Goal: Task Accomplishment & Management: Complete application form

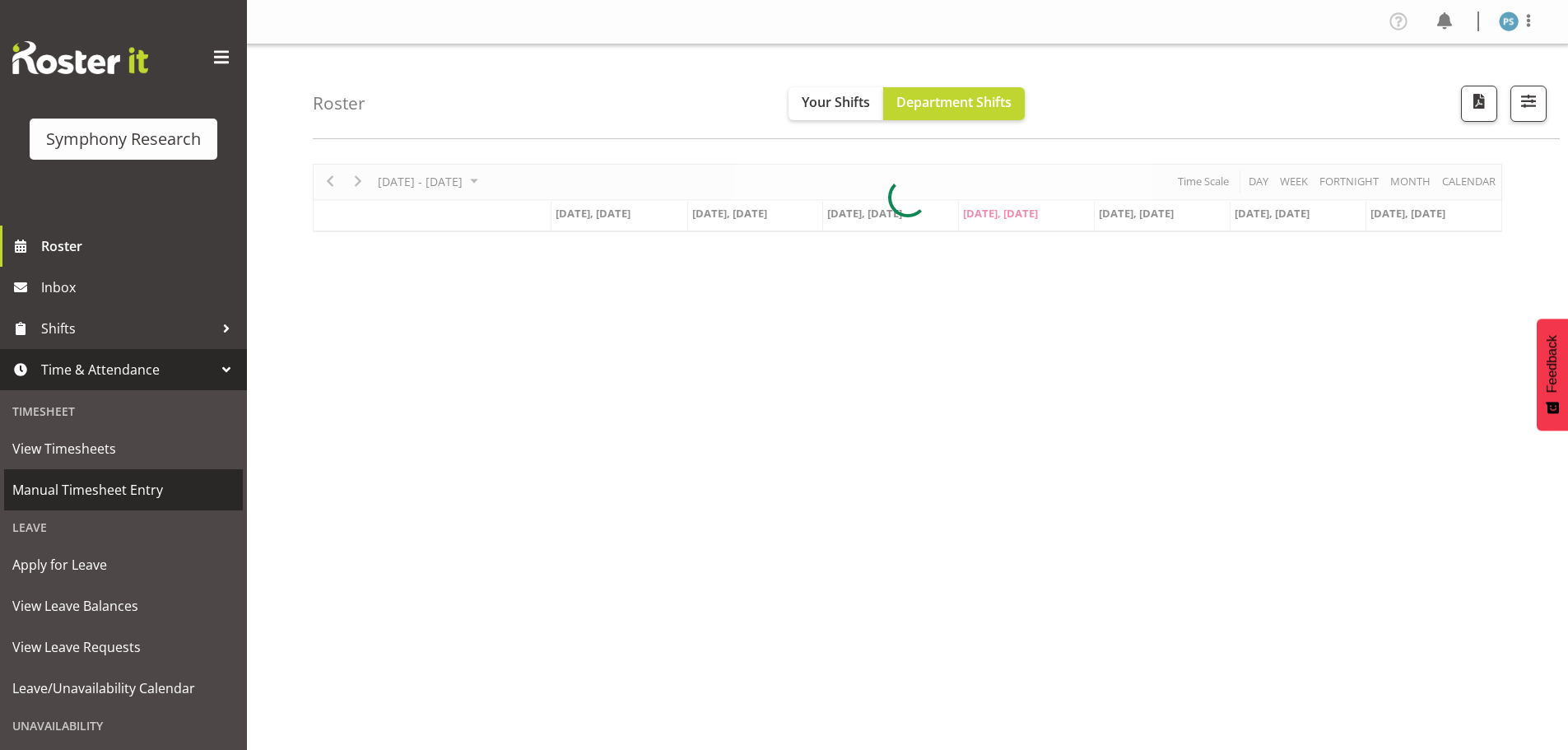
click at [171, 487] on span "Manual Timesheet Entry" at bounding box center [123, 489] width 223 height 25
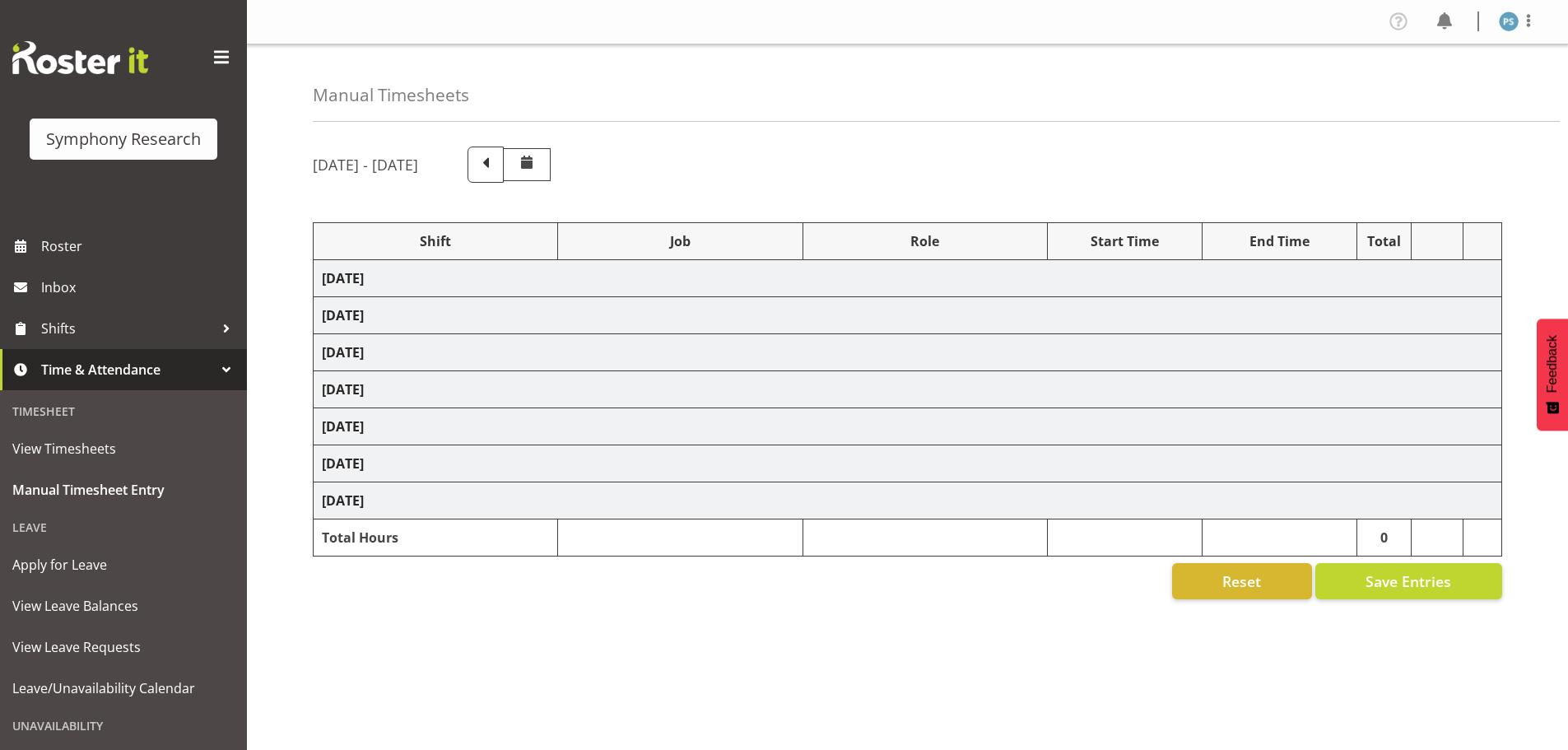
select select "4583"
select select "10499"
select select "4583"
select select "10527"
select select "4583"
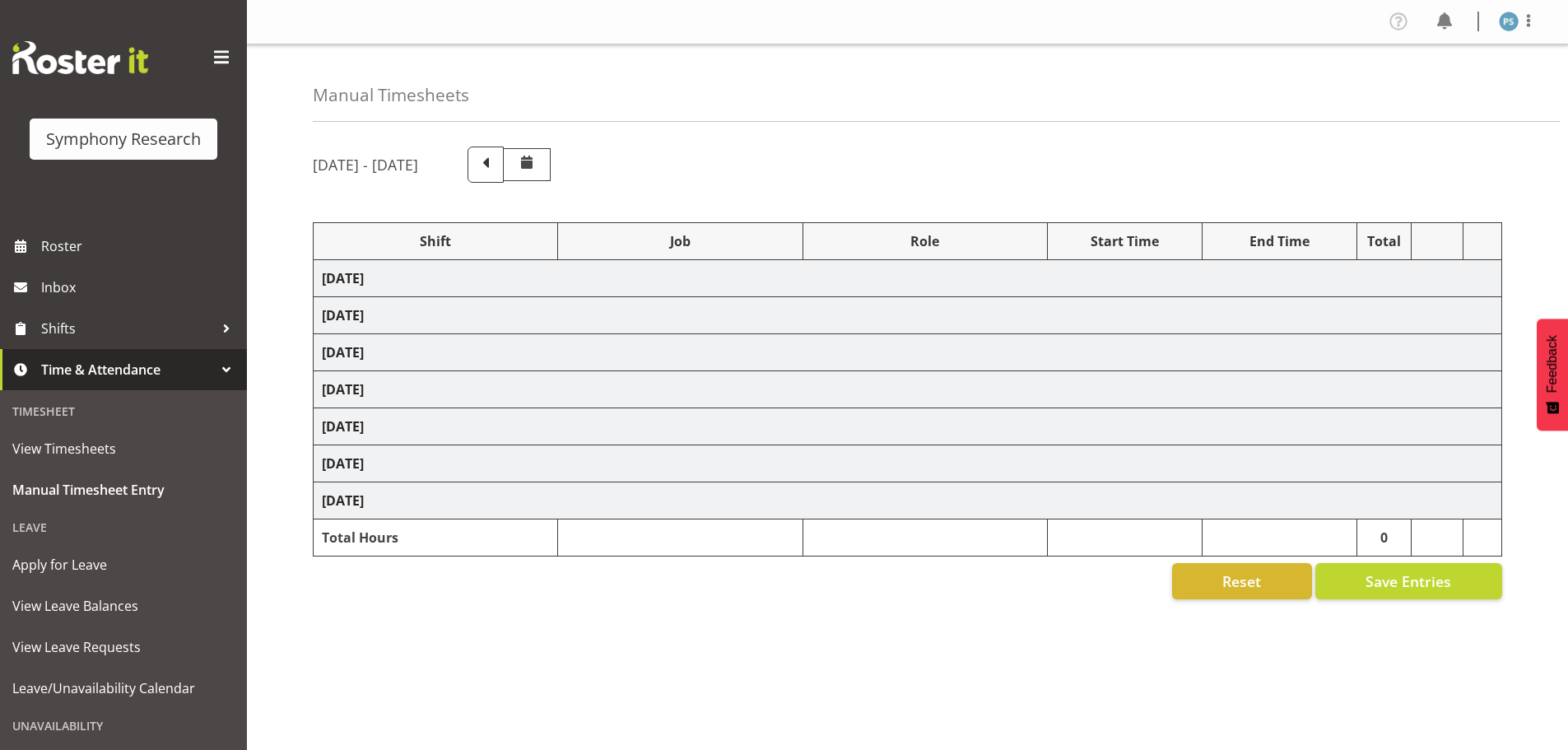
select select "10499"
select select "4583"
select select "10527"
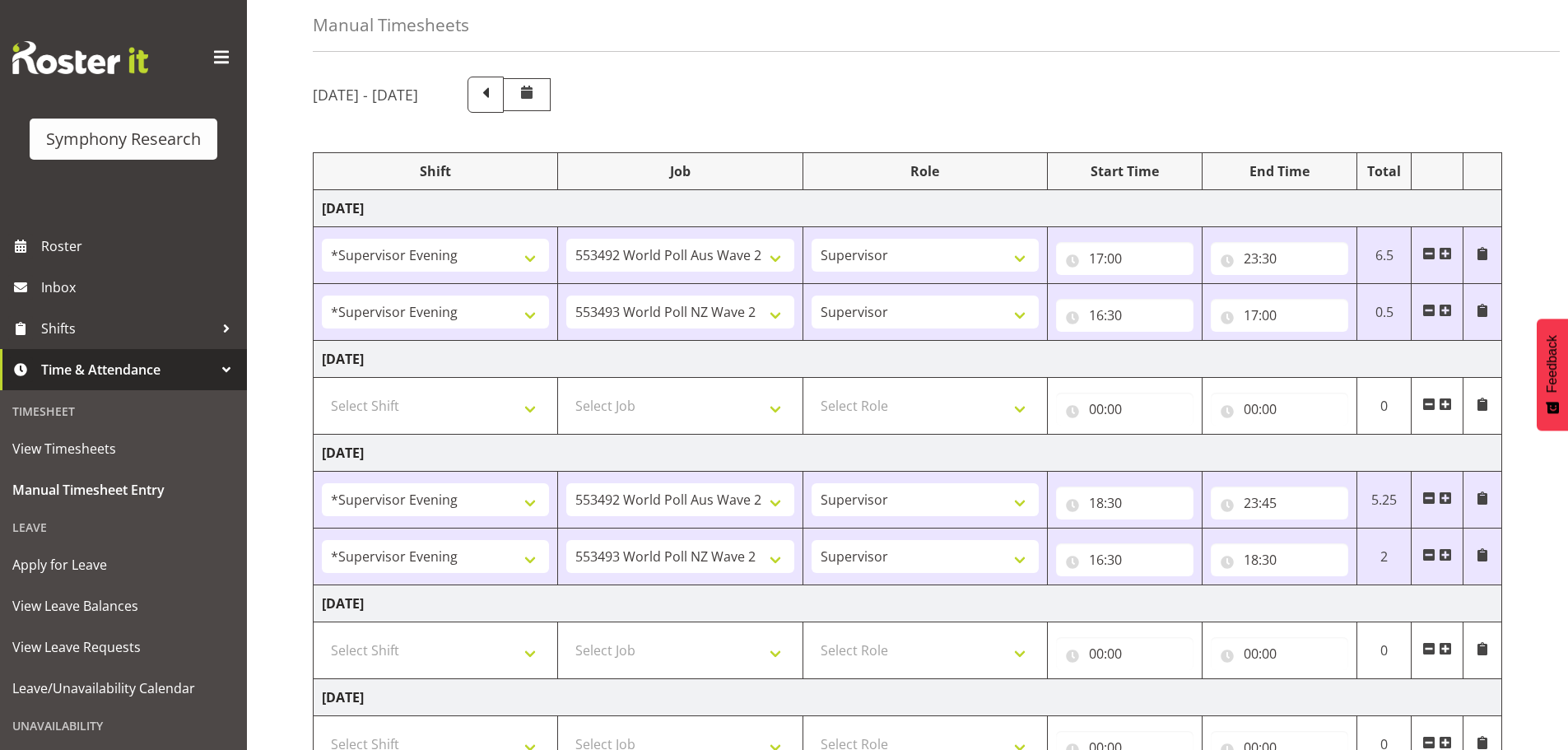
scroll to position [56, 0]
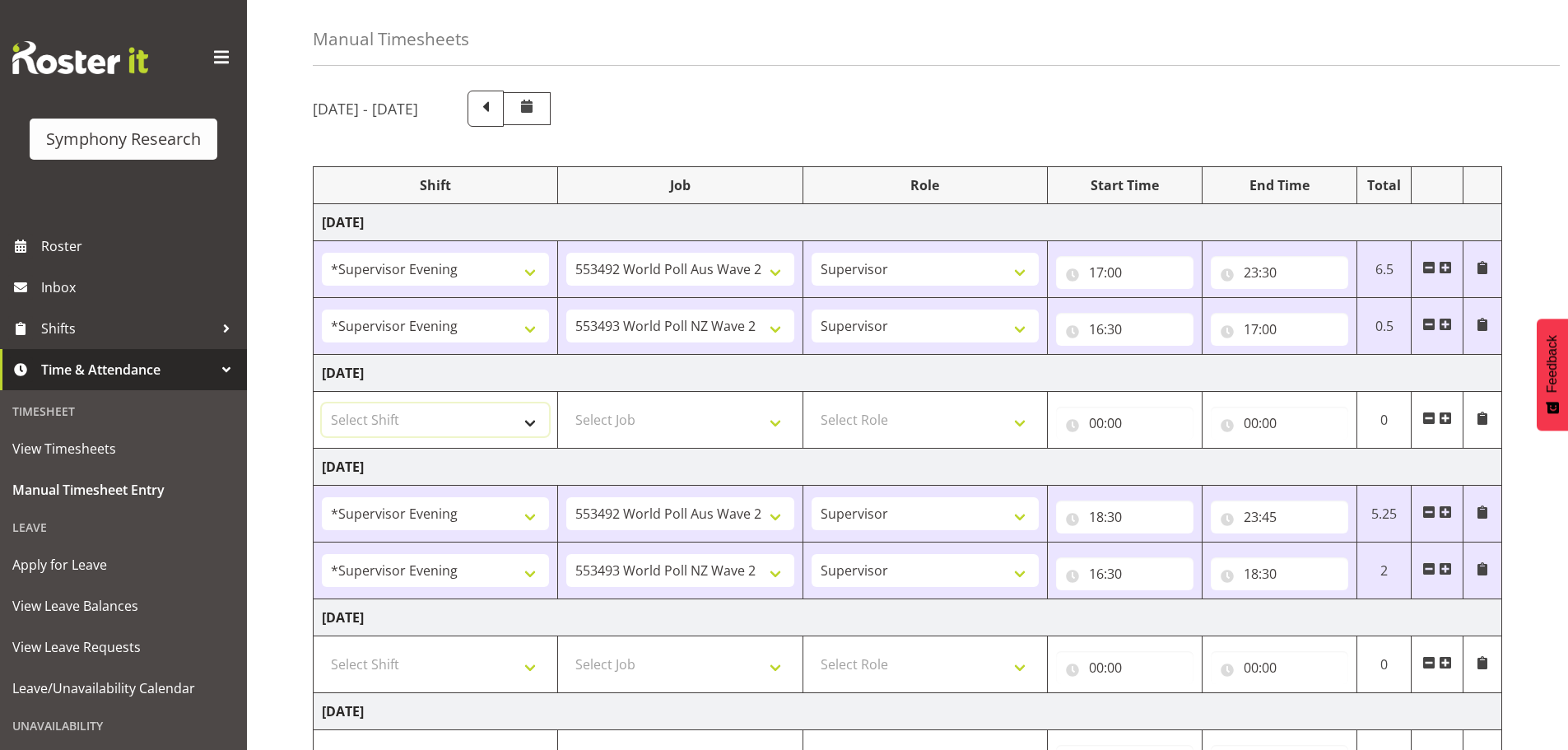
click at [530, 422] on select "Select Shift !!Weekend Residential (Roster IT Shift Label) *Business 9/10am ~ 4…" at bounding box center [435, 420] width 227 height 33
select select "4583"
click at [322, 403] on select "Select Shift !!Weekend Residential (Roster IT Shift Label) *Business 9/10am ~ 4…" at bounding box center [435, 420] width 227 height 33
click at [772, 422] on select "Select Job 550060 IF Admin 553492 World Poll Aus Wave 2 Main 2025 553493 World …" at bounding box center [680, 420] width 227 height 33
select select "10499"
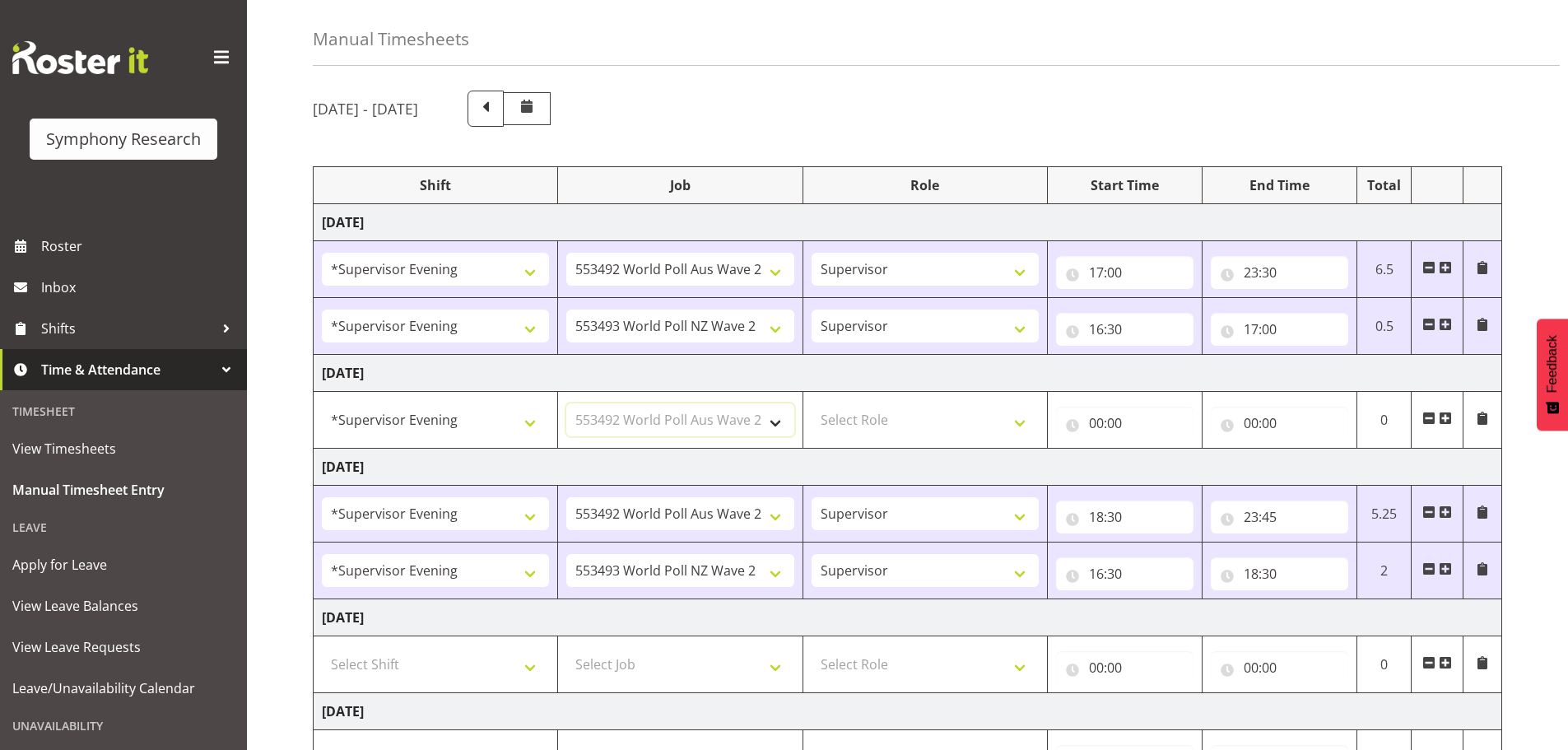
click at [567, 403] on select "Select Job 550060 IF Admin 553492 World Poll Aus Wave 2 Main 2025 553493 World …" at bounding box center [680, 420] width 227 height 33
click at [1026, 421] on select "Select Role Supervisor Briefing Interviewing" at bounding box center [925, 420] width 227 height 33
select select "45"
click at [812, 403] on select "Select Role Supervisor Briefing Interviewing" at bounding box center [925, 420] width 227 height 33
click at [1093, 423] on input "00:00" at bounding box center [1125, 423] width 138 height 33
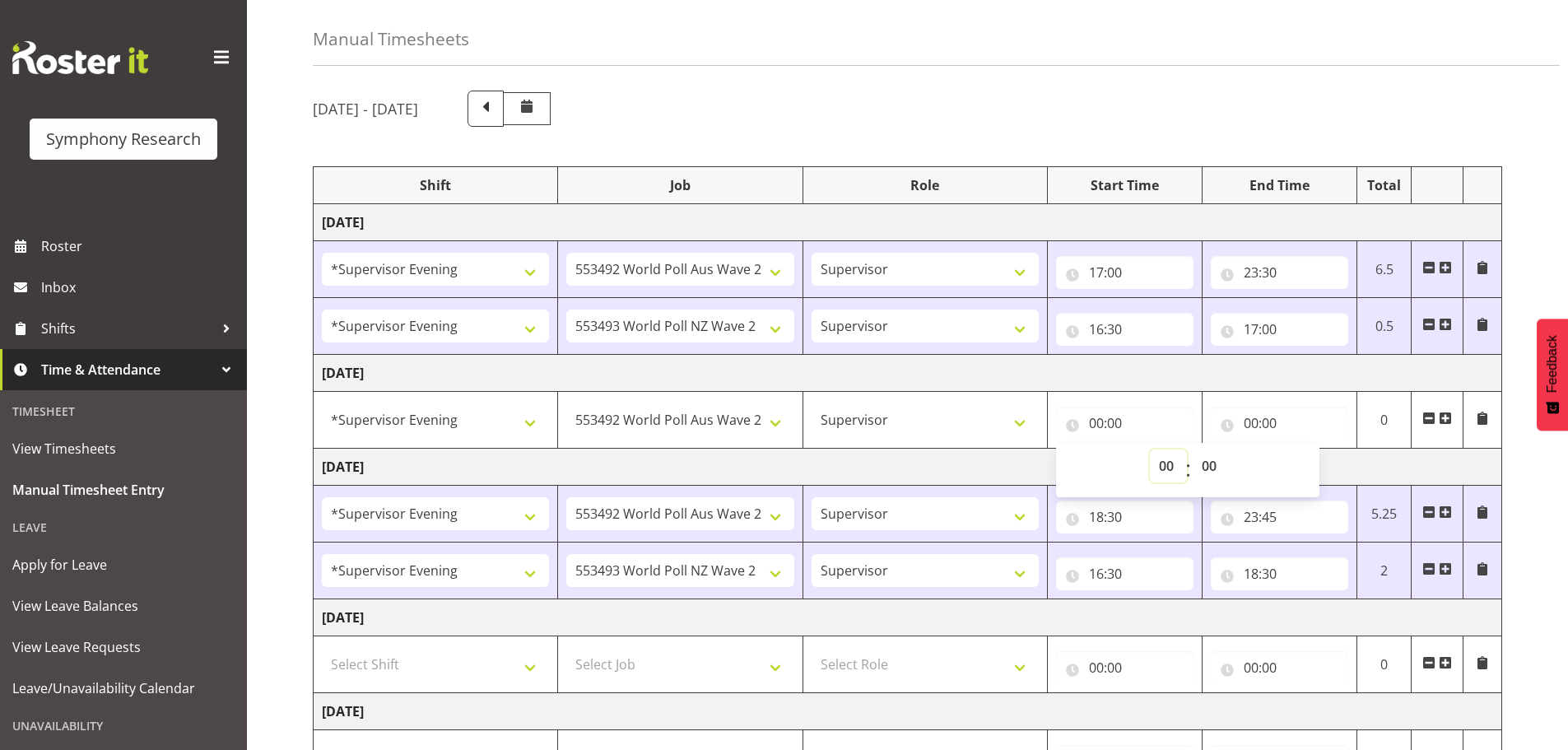
click at [1163, 467] on select "00 01 02 03 04 05 06 07 08 09 10 11 12 13 14 15 16 17 18 19 20 21 22 23" at bounding box center [1168, 466] width 37 height 33
select select "16"
click at [1150, 450] on select "00 01 02 03 04 05 06 07 08 09 10 11 12 13 14 15 16 17 18 19 20 21 22 23" at bounding box center [1168, 466] width 37 height 33
type input "16:00"
click at [1215, 466] on select "00 01 02 03 04 05 06 07 08 09 10 11 12 13 14 15 16 17 18 19 20 21 22 23 24 25 2…" at bounding box center [1211, 466] width 37 height 33
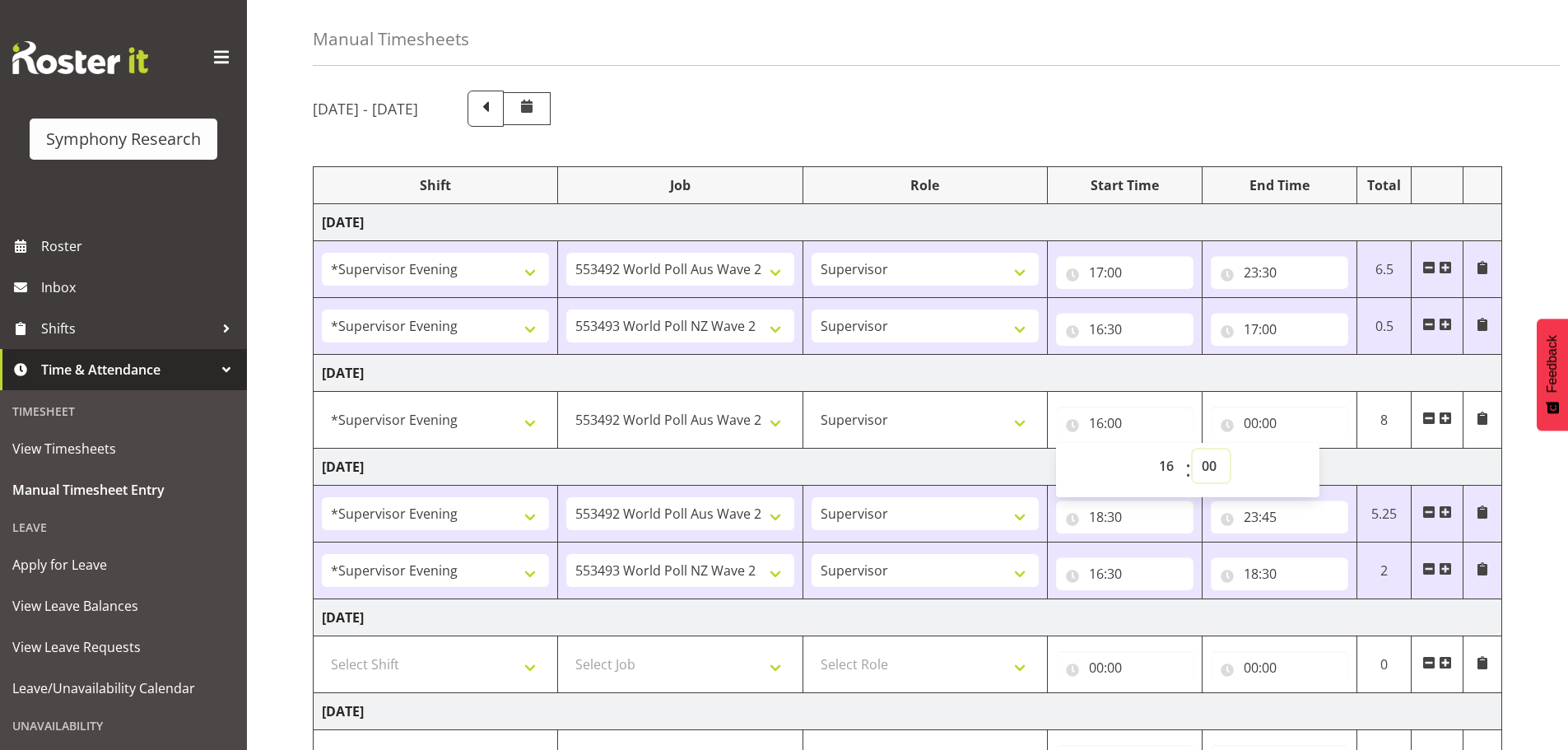
select select "30"
click at [1193, 450] on select "00 01 02 03 04 05 06 07 08 09 10 11 12 13 14 15 16 17 18 19 20 21 22 23 24 25 2…" at bounding box center [1211, 466] width 37 height 33
type input "16:30"
click at [1254, 417] on input "00:00" at bounding box center [1280, 423] width 138 height 33
click at [1327, 466] on select "00 01 02 03 04 05 06 07 08 09 10 11 12 13 14 15 16 17 18 19 20 21 22 23" at bounding box center [1323, 466] width 37 height 33
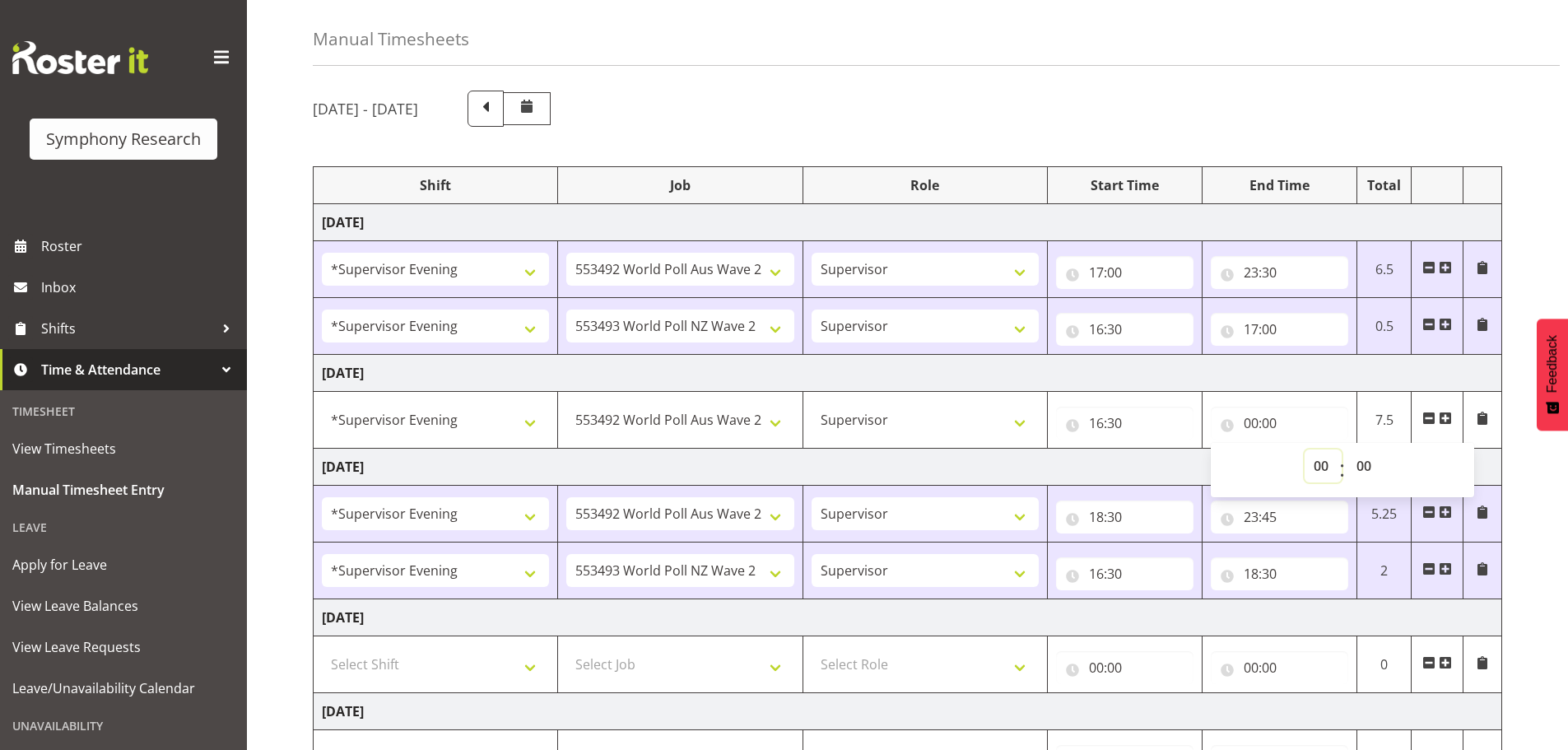
select select "23"
click at [1305, 450] on select "00 01 02 03 04 05 06 07 08 09 10 11 12 13 14 15 16 17 18 19 20 21 22 23" at bounding box center [1323, 466] width 37 height 33
type input "23:00"
click at [1359, 465] on select "00 01 02 03 04 05 06 07 08 09 10 11 12 13 14 15 16 17 18 19 20 21 22 23 24 25 2…" at bounding box center [1366, 466] width 37 height 33
select select "30"
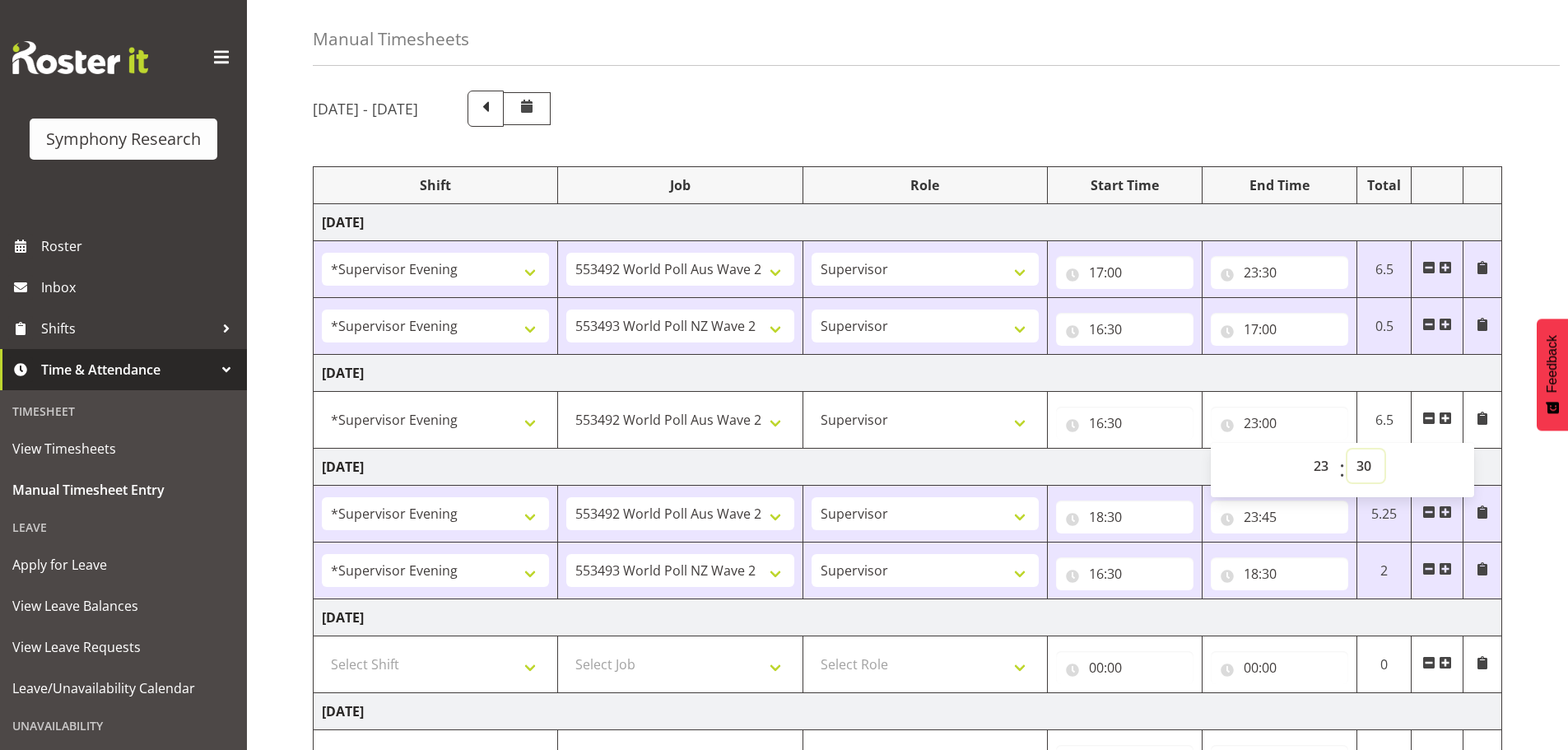
click at [1348, 450] on select "00 01 02 03 04 05 06 07 08 09 10 11 12 13 14 15 16 17 18 19 20 21 22 23 24 25 2…" at bounding box center [1366, 466] width 37 height 33
type input "23:30"
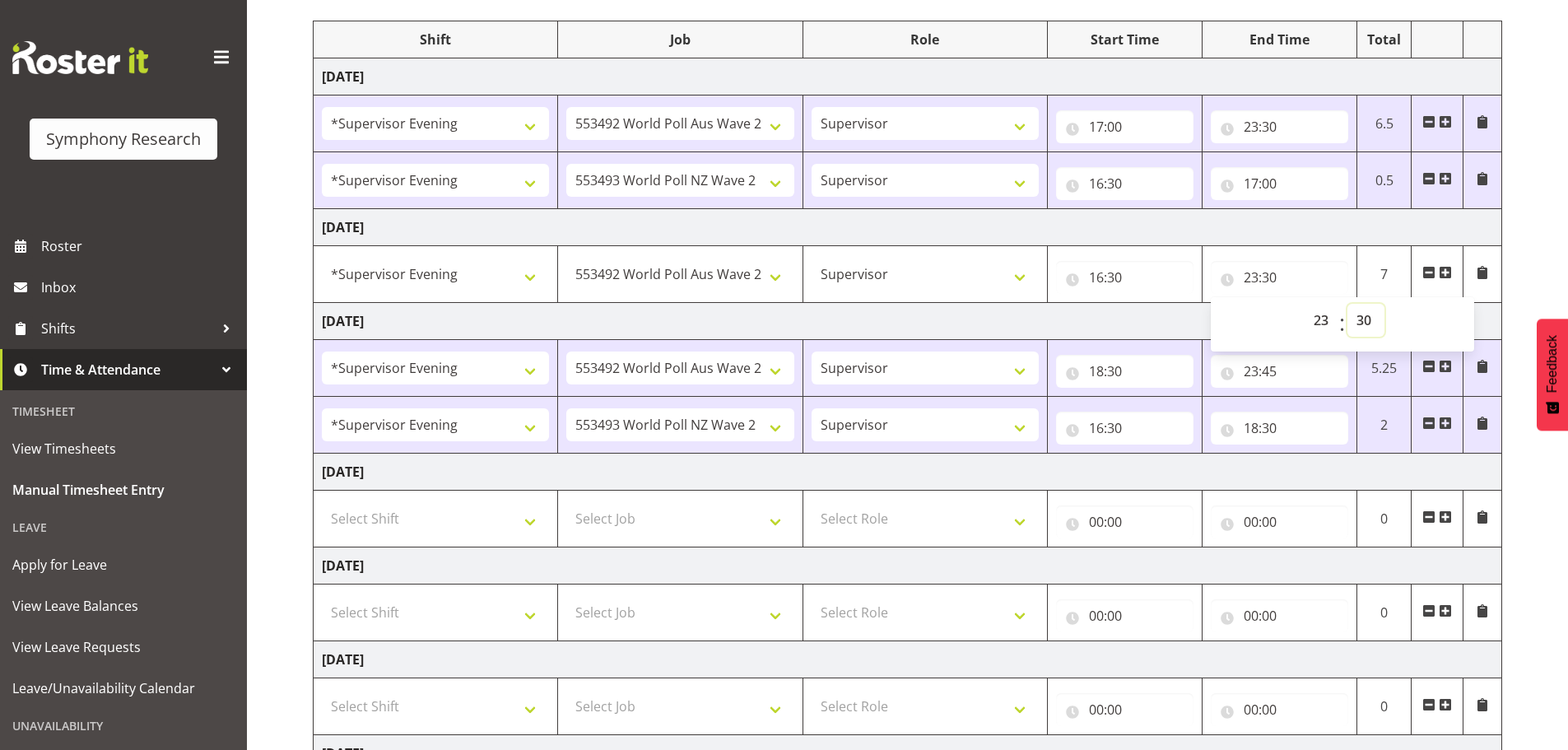
scroll to position [385, 0]
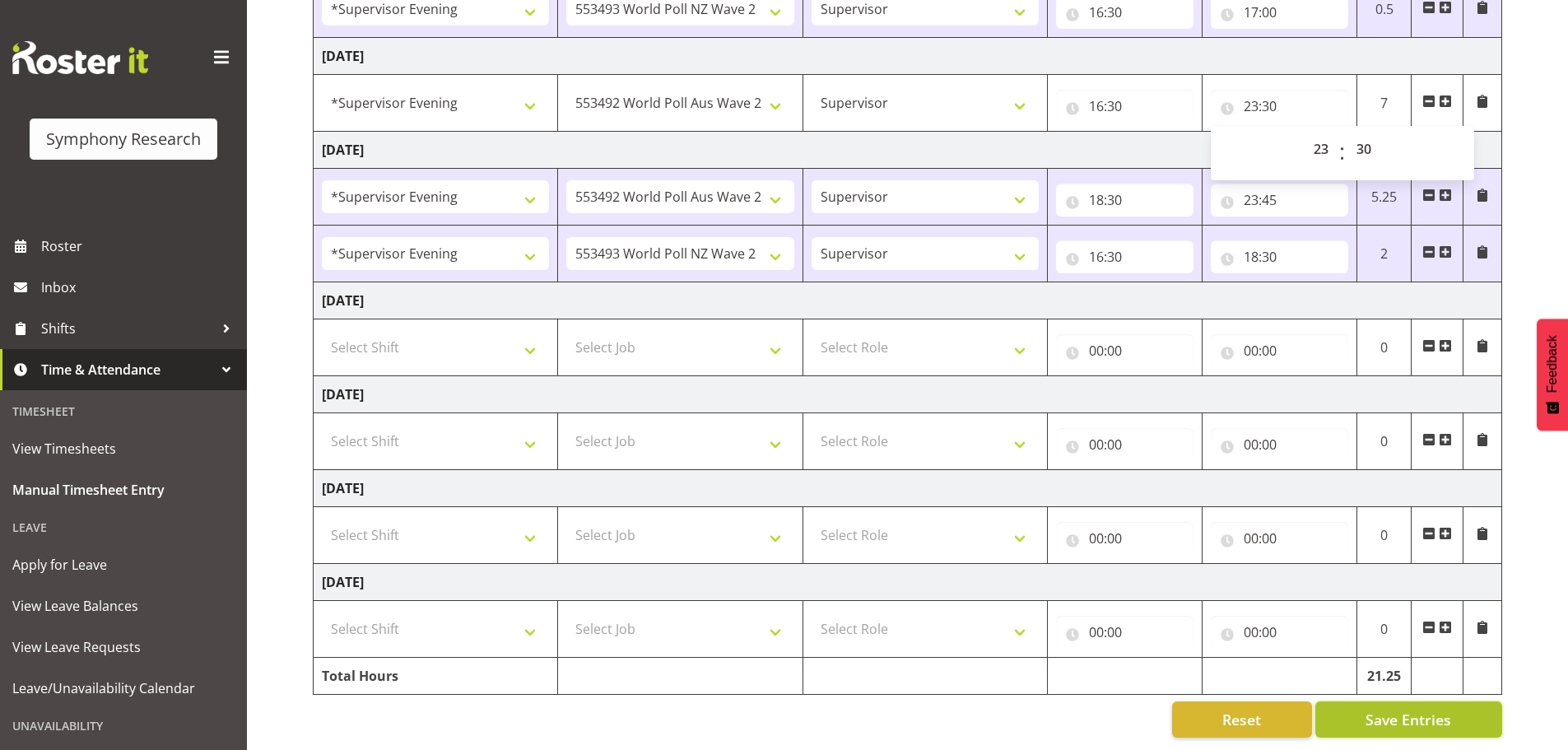
click at [1381, 709] on span "Save Entries" at bounding box center [1409, 719] width 86 height 22
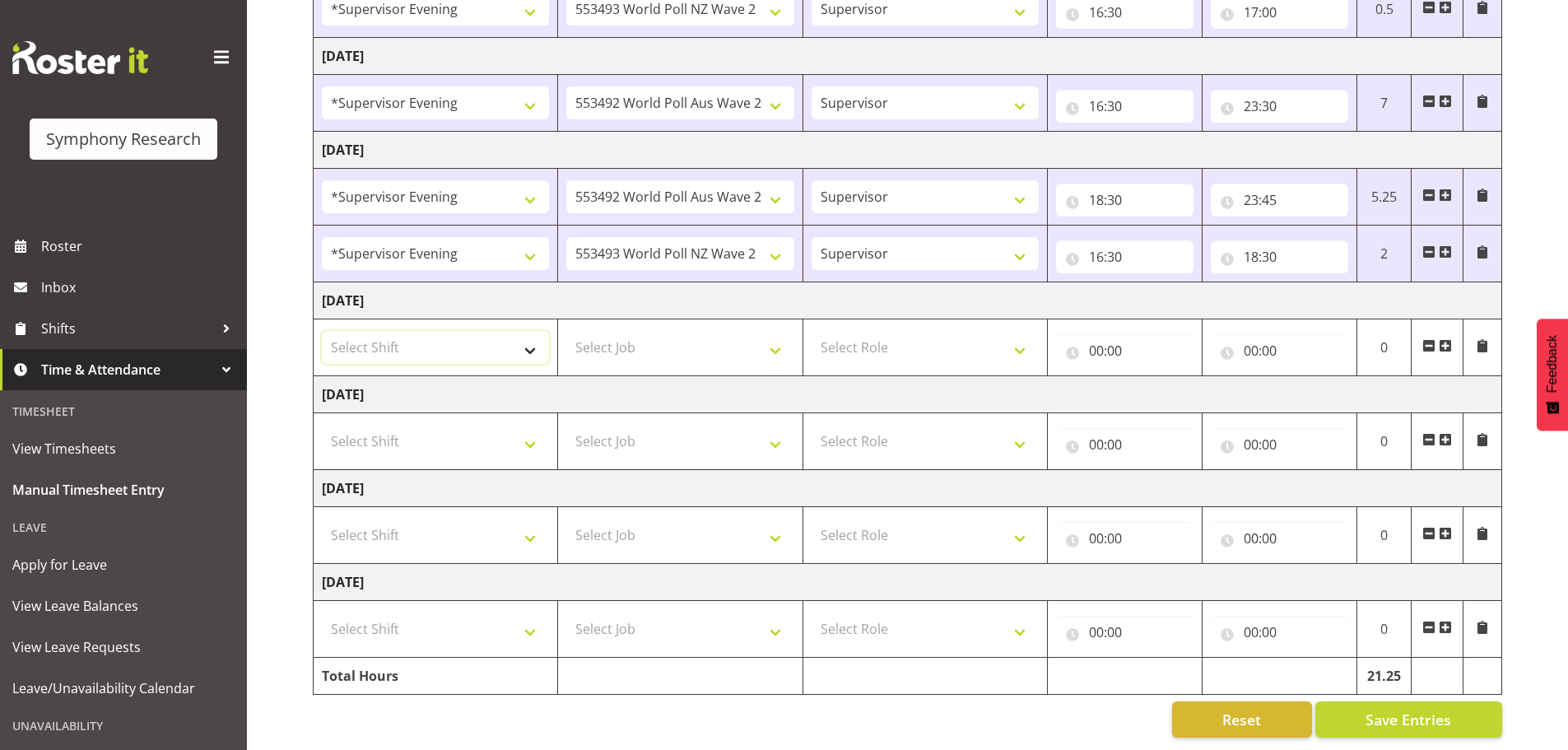
click at [530, 337] on select "Select Shift !!Weekend Residential (Roster IT Shift Label) *Business 9/10am ~ 4…" at bounding box center [435, 347] width 227 height 33
select select "4583"
click at [322, 331] on select "Select Shift !!Weekend Residential (Roster IT Shift Label) *Business 9/10am ~ 4…" at bounding box center [435, 347] width 227 height 33
click at [778, 340] on select "Select Job 550060 IF Admin 553492 World Poll Aus Wave 2 Main 2025 553493 World …" at bounding box center [680, 347] width 227 height 33
select select "10527"
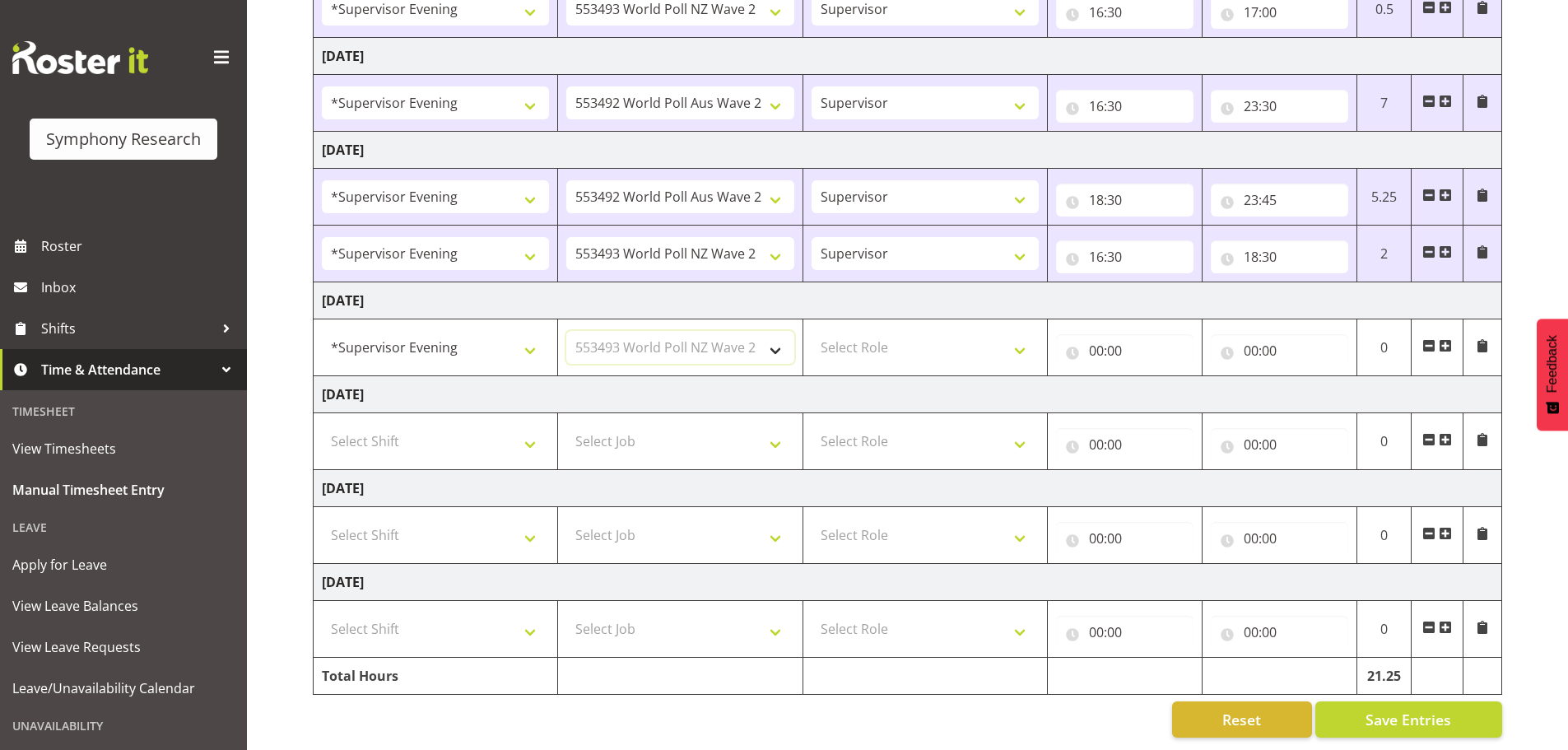
click at [567, 331] on select "Select Job 550060 IF Admin 553492 World Poll Aus Wave 2 Main 2025 553493 World …" at bounding box center [680, 347] width 227 height 33
click at [1022, 339] on select "Select Role Supervisor Briefing Interviewing" at bounding box center [925, 347] width 227 height 33
select select "45"
click at [812, 331] on select "Select Role Supervisor Briefing Interviewing" at bounding box center [925, 347] width 227 height 33
click at [767, 340] on select "550060 IF Admin 553492 World Poll Aus Wave 2 Main 2025 553493 World Poll NZ Wav…" at bounding box center [680, 347] width 227 height 33
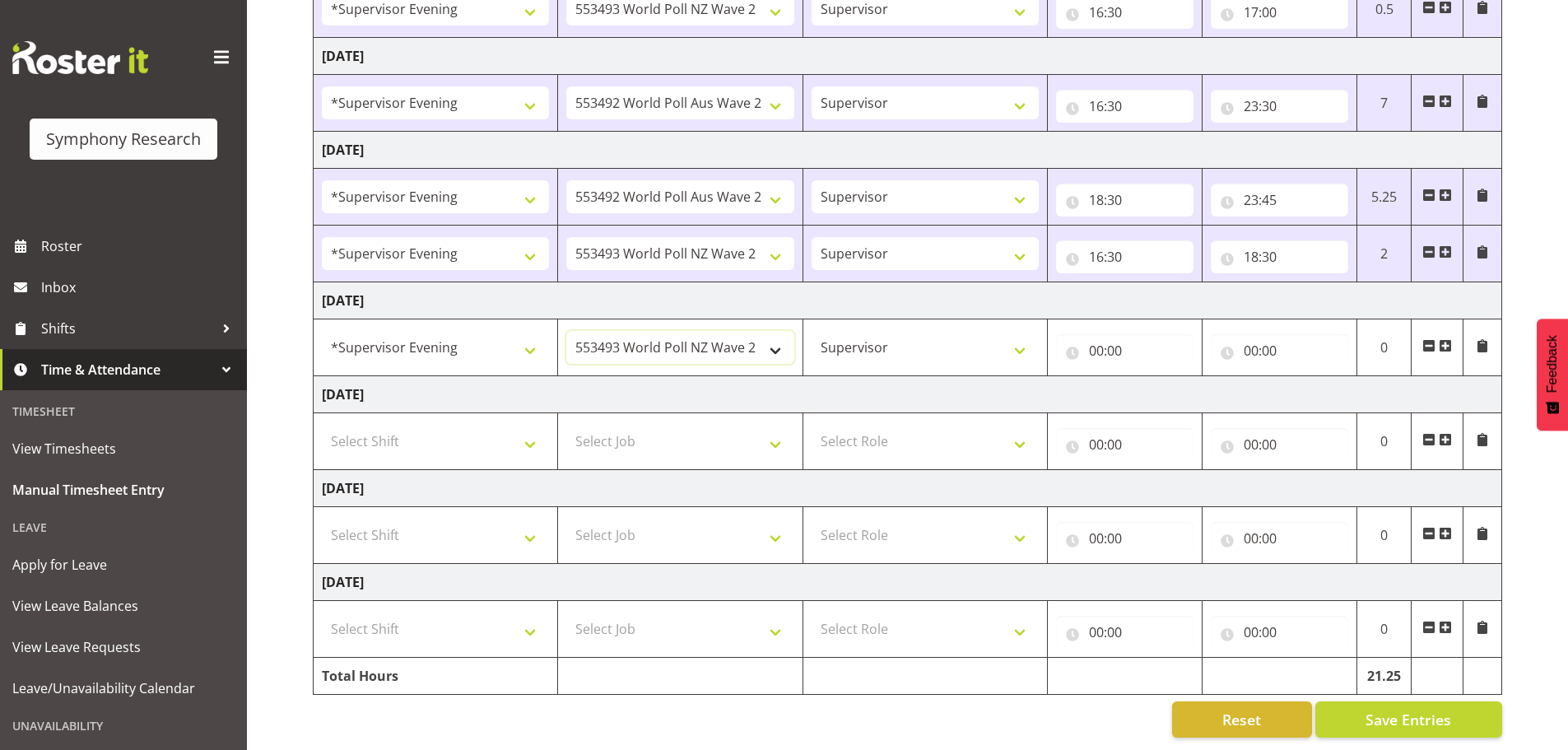
select select "715"
click at [567, 331] on select "550060 IF Admin 553492 World Poll Aus Wave 2 Main 2025 553493 World Poll NZ Wav…" at bounding box center [680, 347] width 227 height 33
click at [1099, 335] on input "00:00" at bounding box center [1125, 351] width 138 height 33
click at [1163, 385] on select "00 01 02 03 04 05 06 07 08 09 10 11 12 13 14 15 16 17 18 19 20 21 22 23" at bounding box center [1168, 394] width 37 height 33
select select "15"
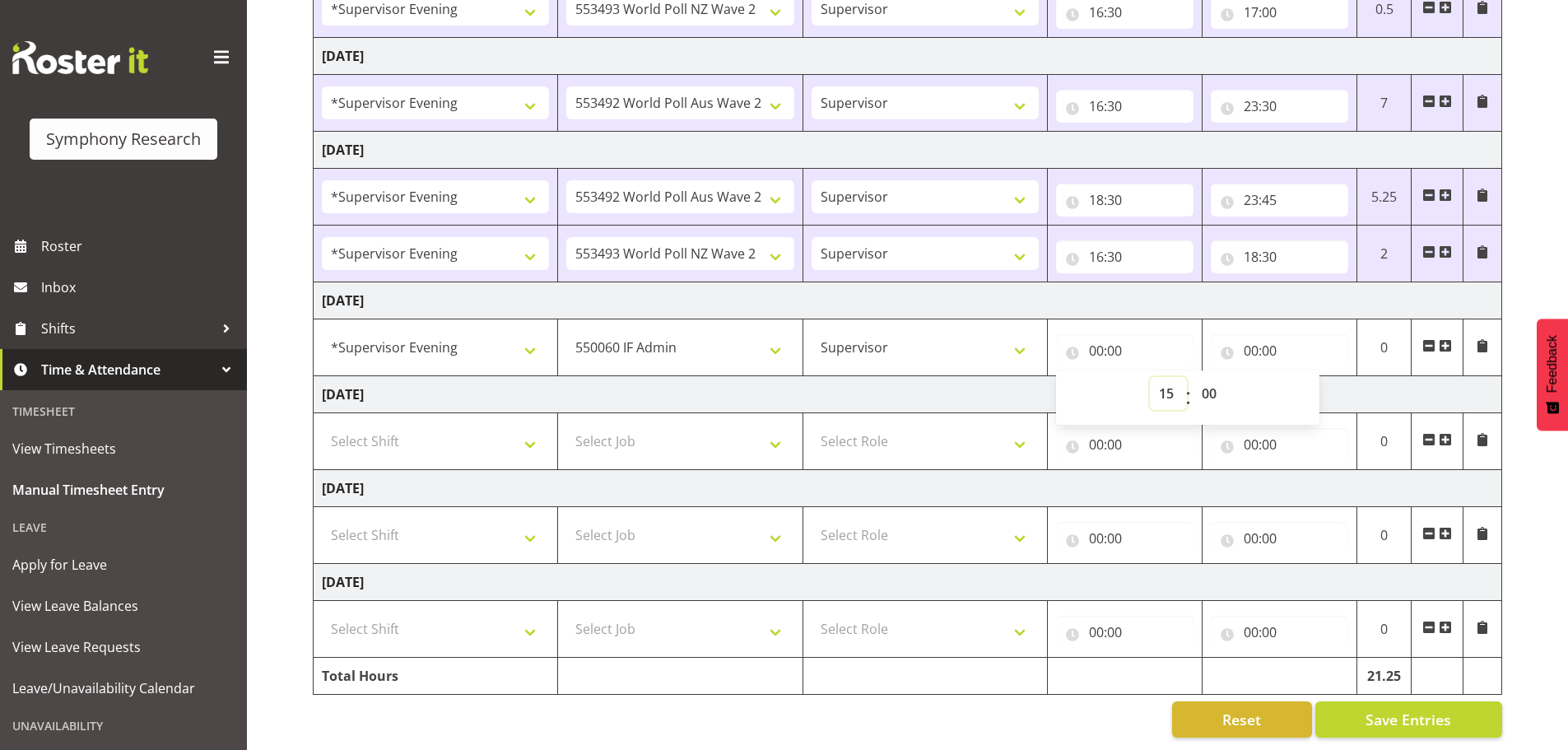
click at [1150, 378] on select "00 01 02 03 04 05 06 07 08 09 10 11 12 13 14 15 16 17 18 19 20 21 22 23" at bounding box center [1168, 394] width 37 height 33
type input "15:00"
click at [1211, 384] on select "00 01 02 03 04 05 06 07 08 09 10 11 12 13 14 15 16 17 18 19 20 21 22 23 24 25 2…" at bounding box center [1211, 394] width 37 height 33
select select "45"
click at [1193, 378] on select "00 01 02 03 04 05 06 07 08 09 10 11 12 13 14 15 16 17 18 19 20 21 22 23 24 25 2…" at bounding box center [1211, 394] width 37 height 33
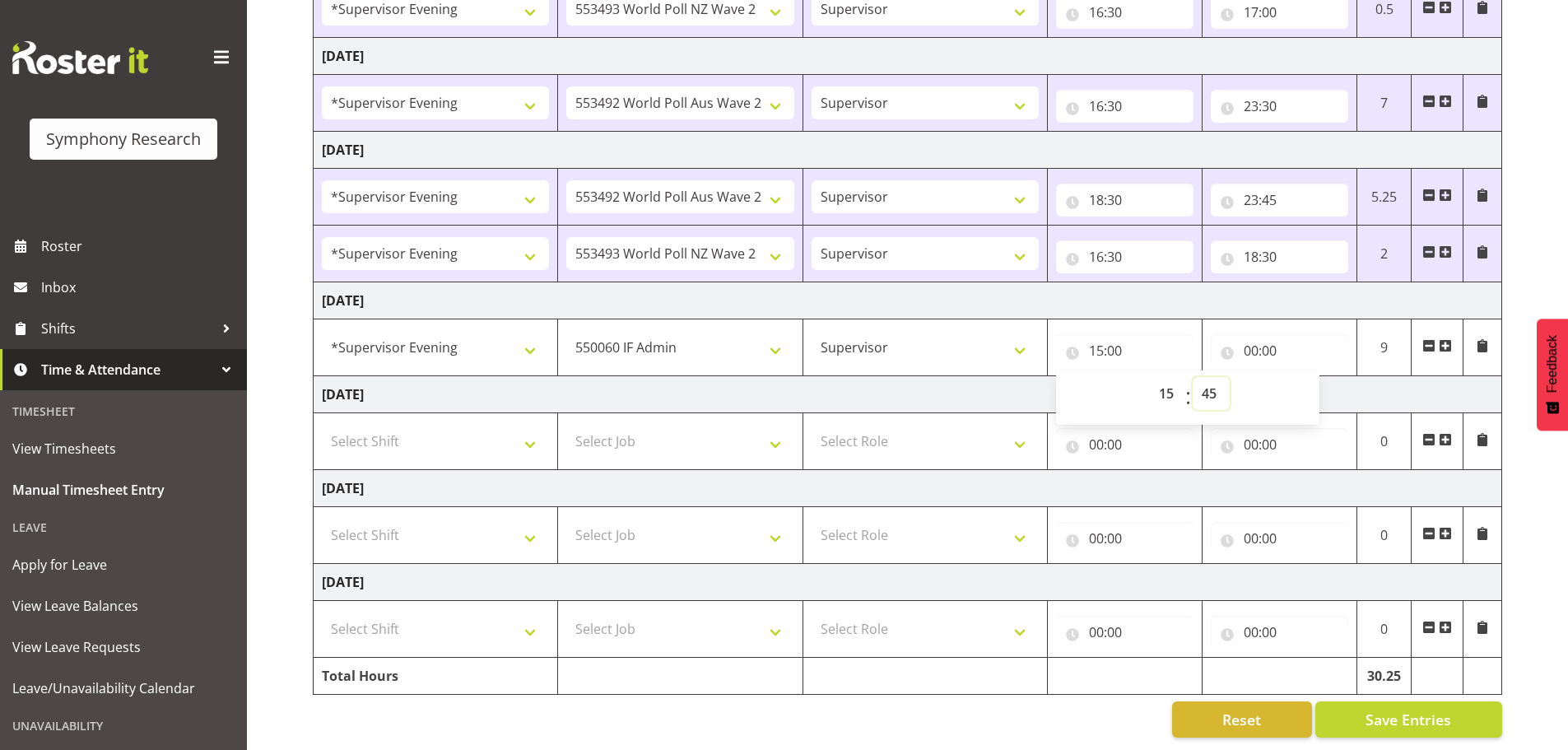
type input "15:45"
click at [1247, 338] on input "00:00" at bounding box center [1280, 351] width 138 height 33
click at [1313, 378] on select "00 01 02 03 04 05 06 07 08 09 10 11 12 13 14 15 16 17 18 19 20 21 22 23" at bounding box center [1323, 394] width 37 height 33
select select "16"
click at [1305, 378] on select "00 01 02 03 04 05 06 07 08 09 10 11 12 13 14 15 16 17 18 19 20 21 22 23" at bounding box center [1323, 394] width 37 height 33
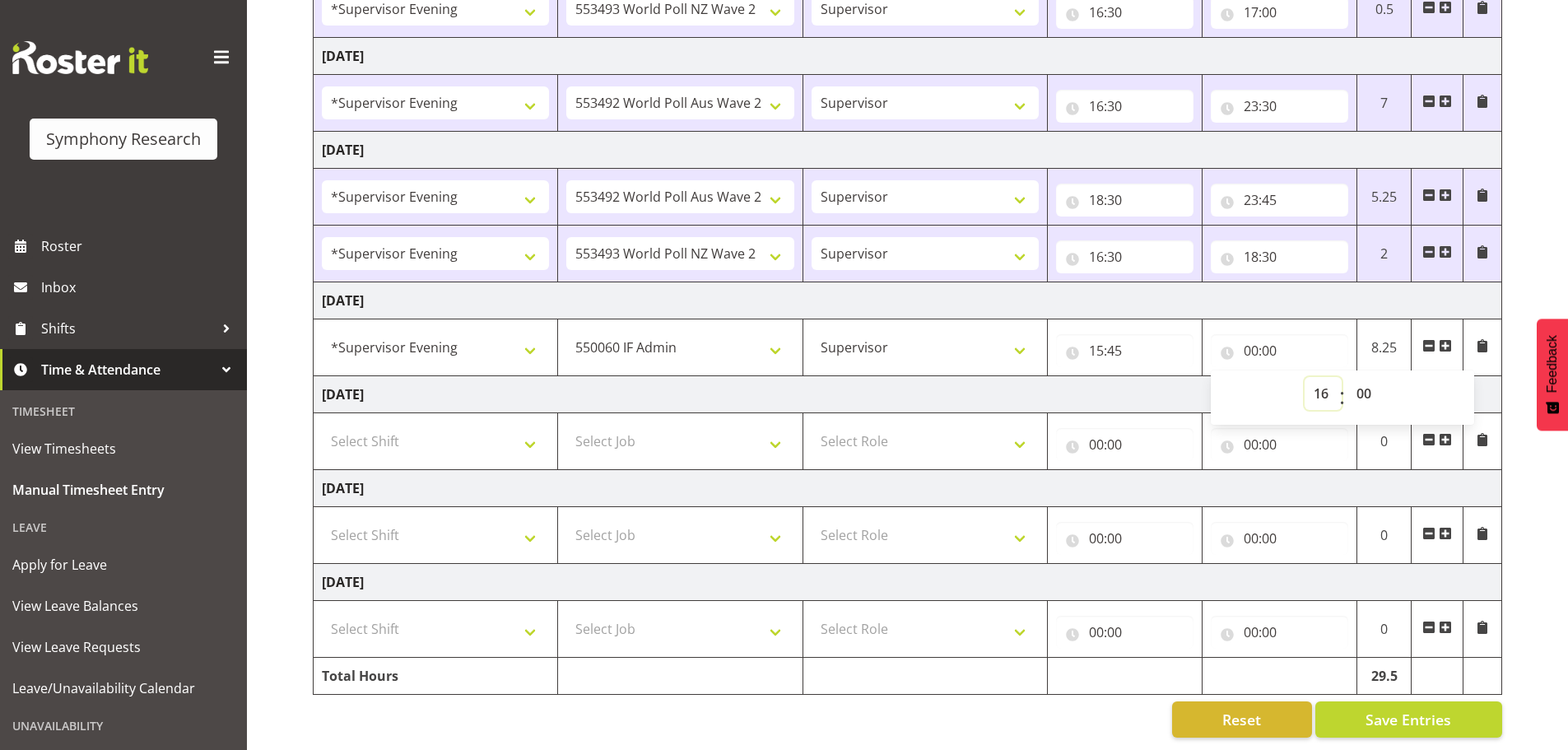
type input "16:00"
click at [1426, 709] on span "Save Entries" at bounding box center [1409, 719] width 86 height 22
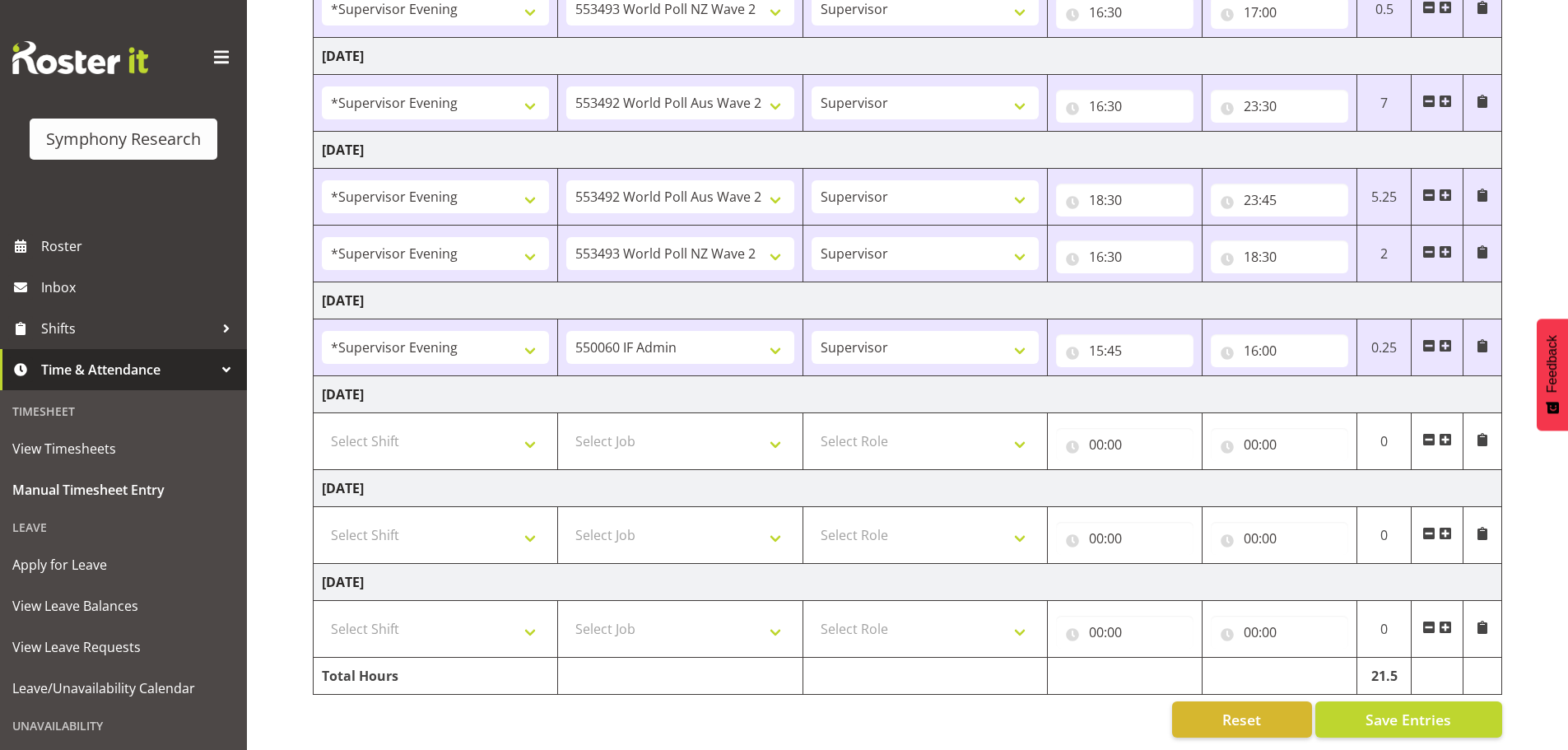
click at [1446, 340] on span at bounding box center [1445, 346] width 13 height 13
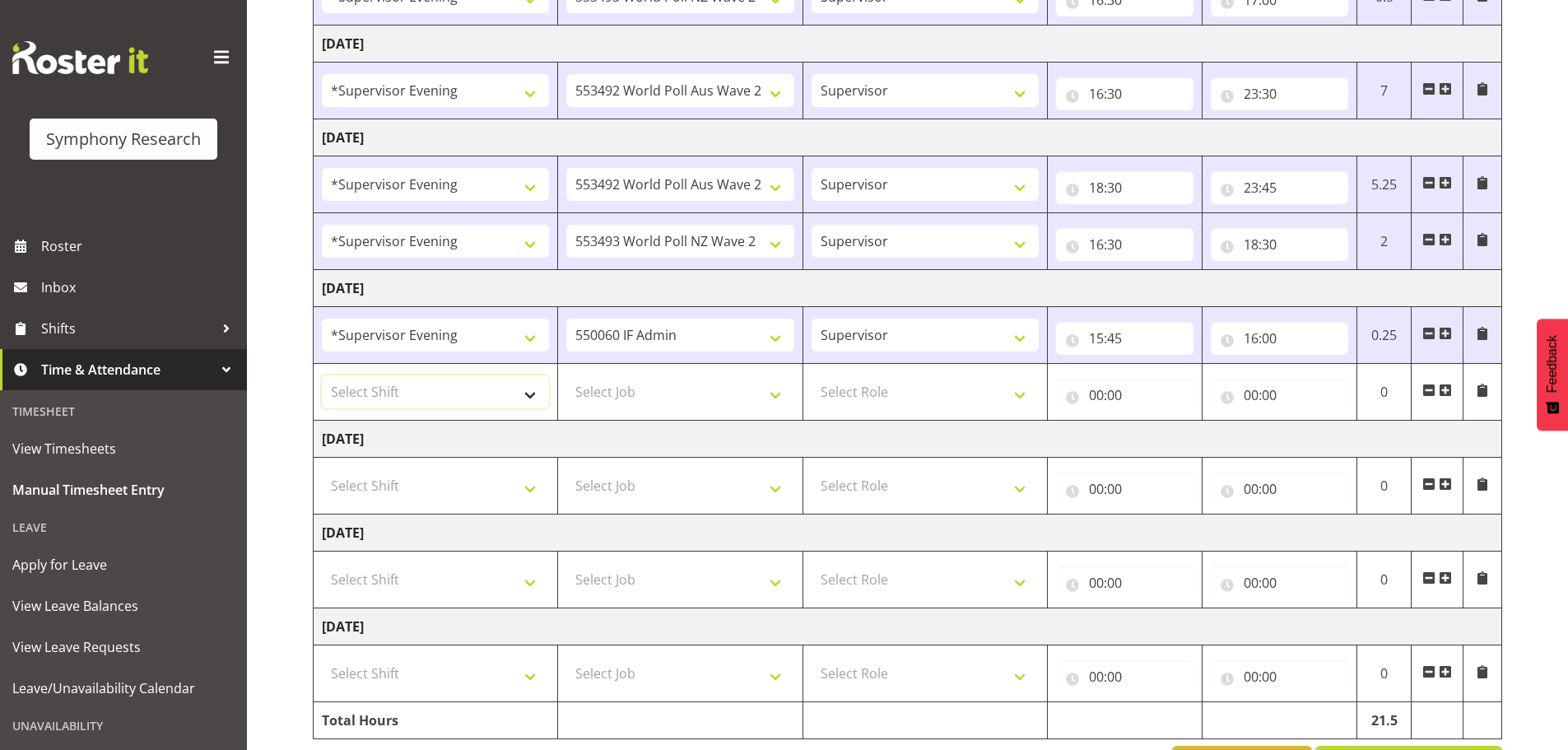
click at [534, 395] on select "Select Shift !!Weekend Residential (Roster IT Shift Label) *Business 9/10am ~ 4…" at bounding box center [435, 392] width 227 height 33
select select "4583"
click at [322, 376] on select "Select Shift !!Weekend Residential (Roster IT Shift Label) *Business 9/10am ~ 4…" at bounding box center [435, 392] width 227 height 33
click at [779, 397] on select "Select Job 550060 IF Admin 553492 World Poll Aus Wave 2 Main 2025 553493 World …" at bounding box center [680, 392] width 227 height 33
select select "10527"
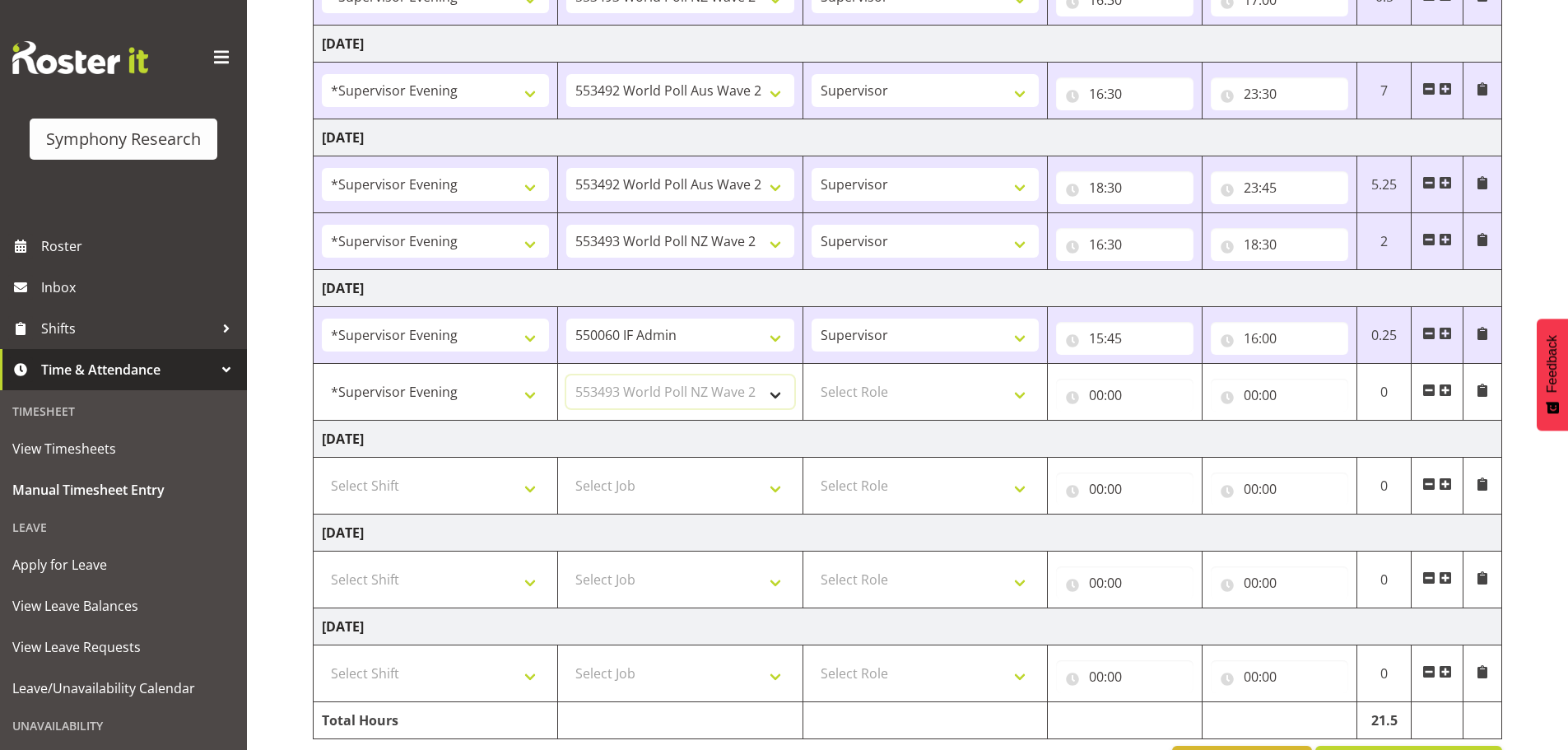
click at [567, 376] on select "Select Job 550060 IF Admin 553492 World Poll Aus Wave 2 Main 2025 553493 World …" at bounding box center [680, 392] width 227 height 33
click at [1023, 391] on select "Select Role Supervisor Briefing Interviewing" at bounding box center [925, 392] width 227 height 33
select select "45"
click at [812, 376] on select "Select Role Supervisor Briefing Interviewing" at bounding box center [925, 392] width 227 height 33
click at [1095, 394] on input "00:00" at bounding box center [1125, 395] width 138 height 33
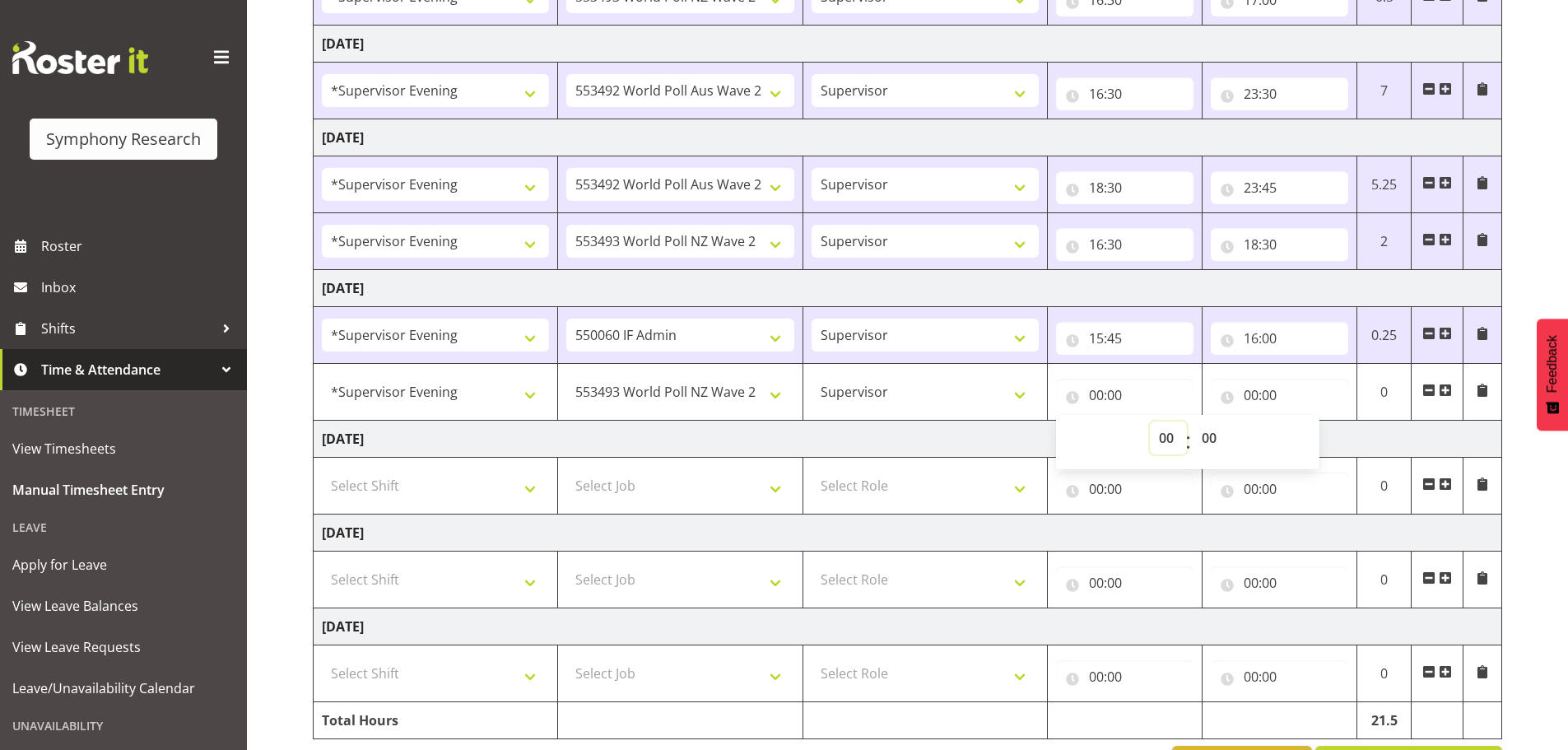
click at [1173, 440] on select "00 01 02 03 04 05 06 07 08 09 10 11 12 13 14 15 16 17 18 19 20 21 22 23" at bounding box center [1168, 438] width 37 height 33
select select "16"
click at [1150, 421] on select "00 01 02 03 04 05 06 07 08 09 10 11 12 13 14 15 16 17 18 19 20 21 22 23" at bounding box center [1168, 438] width 37 height 33
type input "16:00"
click at [1217, 439] on select "00 01 02 03 04 05 06 07 08 09 10 11 12 13 14 15 16 17 18 19 20 21 22 23 24 25 2…" at bounding box center [1211, 438] width 37 height 33
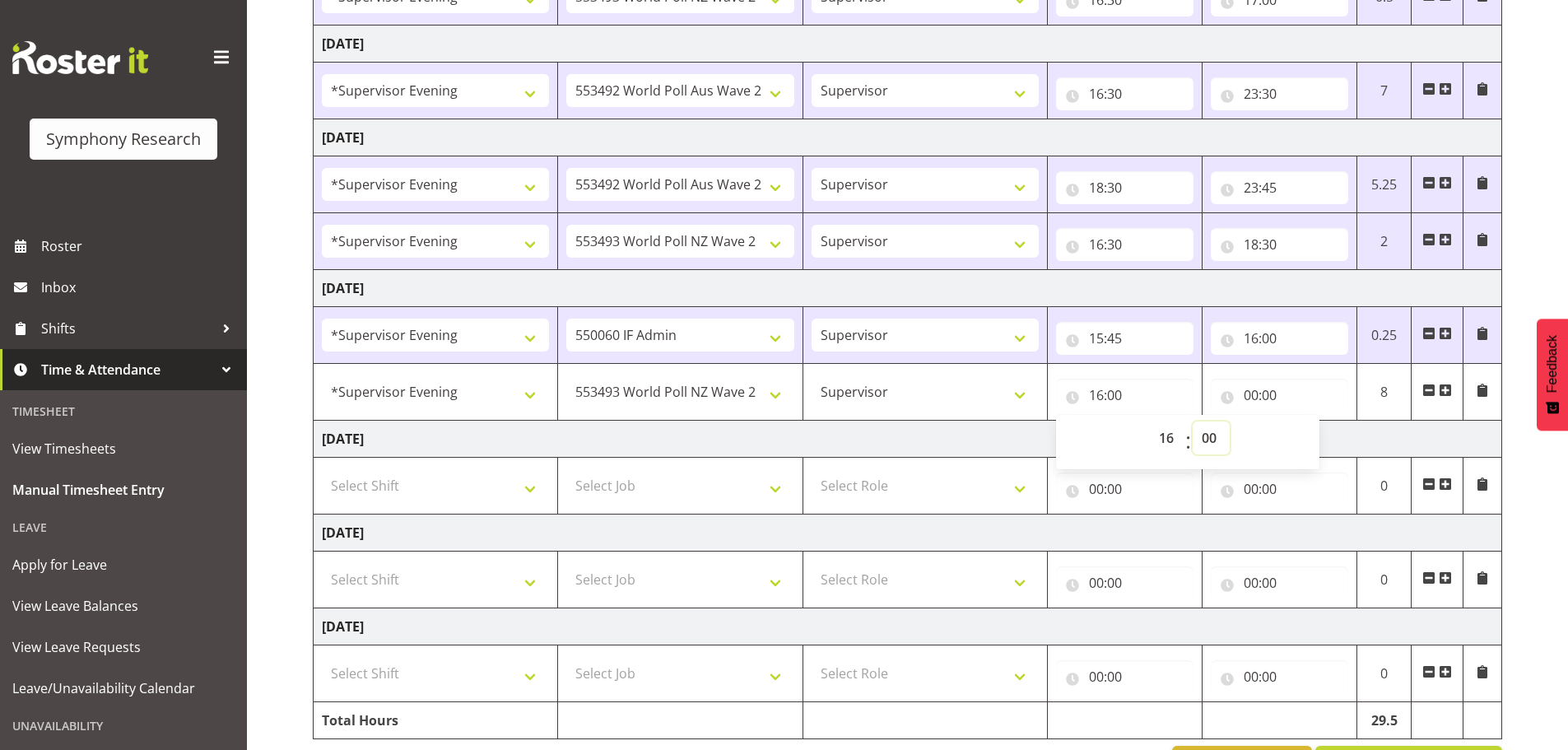
select select "30"
click at [1193, 421] on select "00 01 02 03 04 05 06 07 08 09 10 11 12 13 14 15 16 17 18 19 20 21 22 23 24 25 2…" at bounding box center [1211, 438] width 37 height 33
type input "16:30"
click at [1252, 395] on input "00:00" at bounding box center [1280, 395] width 138 height 33
click at [1324, 437] on select "00 01 02 03 04 05 06 07 08 09 10 11 12 13 14 15 16 17 18 19 20 21 22 23" at bounding box center [1323, 438] width 37 height 33
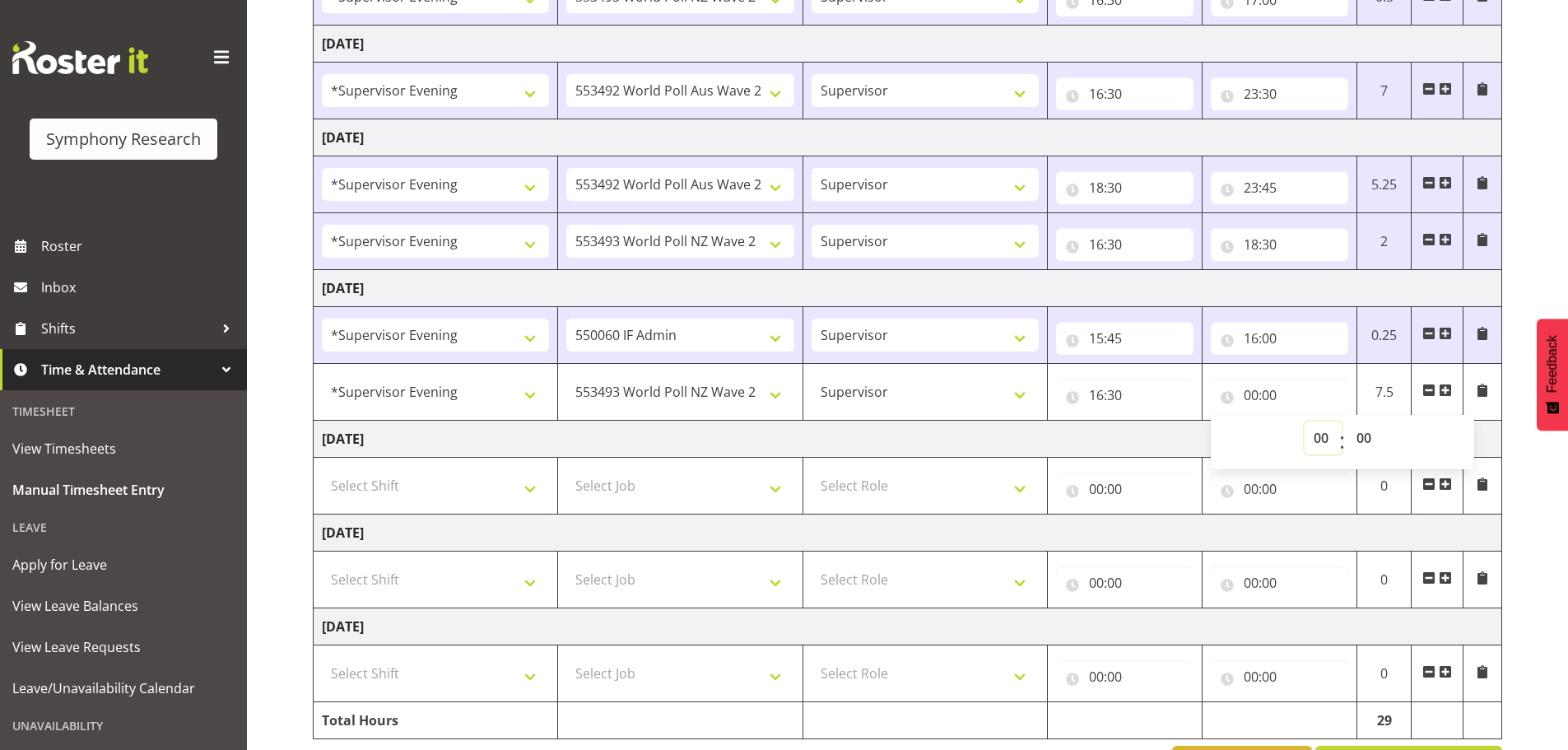
select select "18"
click at [1305, 421] on select "00 01 02 03 04 05 06 07 08 09 10 11 12 13 14 15 16 17 18 19 20 21 22 23" at bounding box center [1323, 438] width 37 height 33
type input "18:00"
click at [1364, 437] on select "00 01 02 03 04 05 06 07 08 09 10 11 12 13 14 15 16 17 18 19 20 21 22 23 24 25 2…" at bounding box center [1366, 438] width 37 height 33
select select "30"
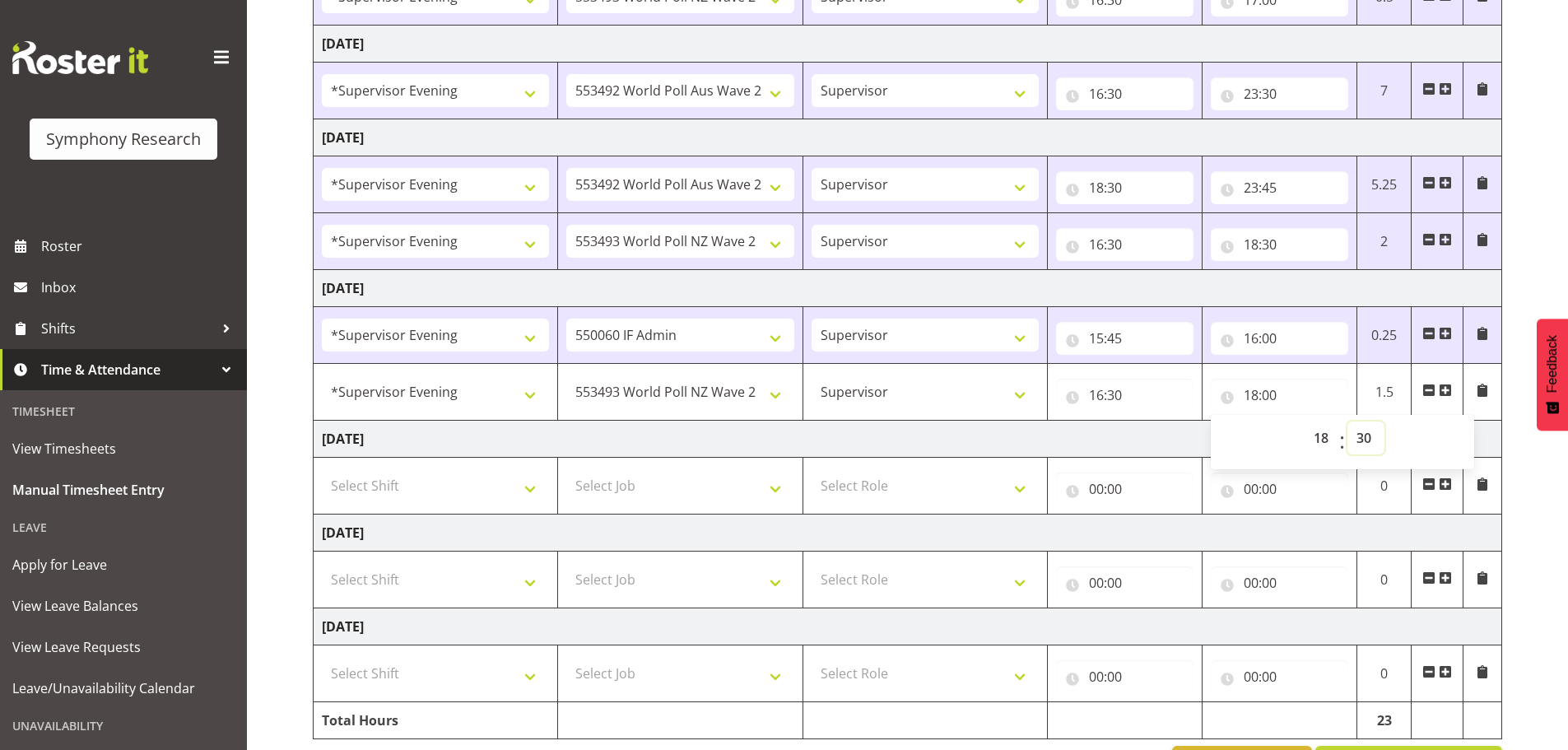
click at [1348, 421] on select "00 01 02 03 04 05 06 07 08 09 10 11 12 13 14 15 16 17 18 19 20 21 22 23 24 25 2…" at bounding box center [1366, 438] width 37 height 33
type input "18:30"
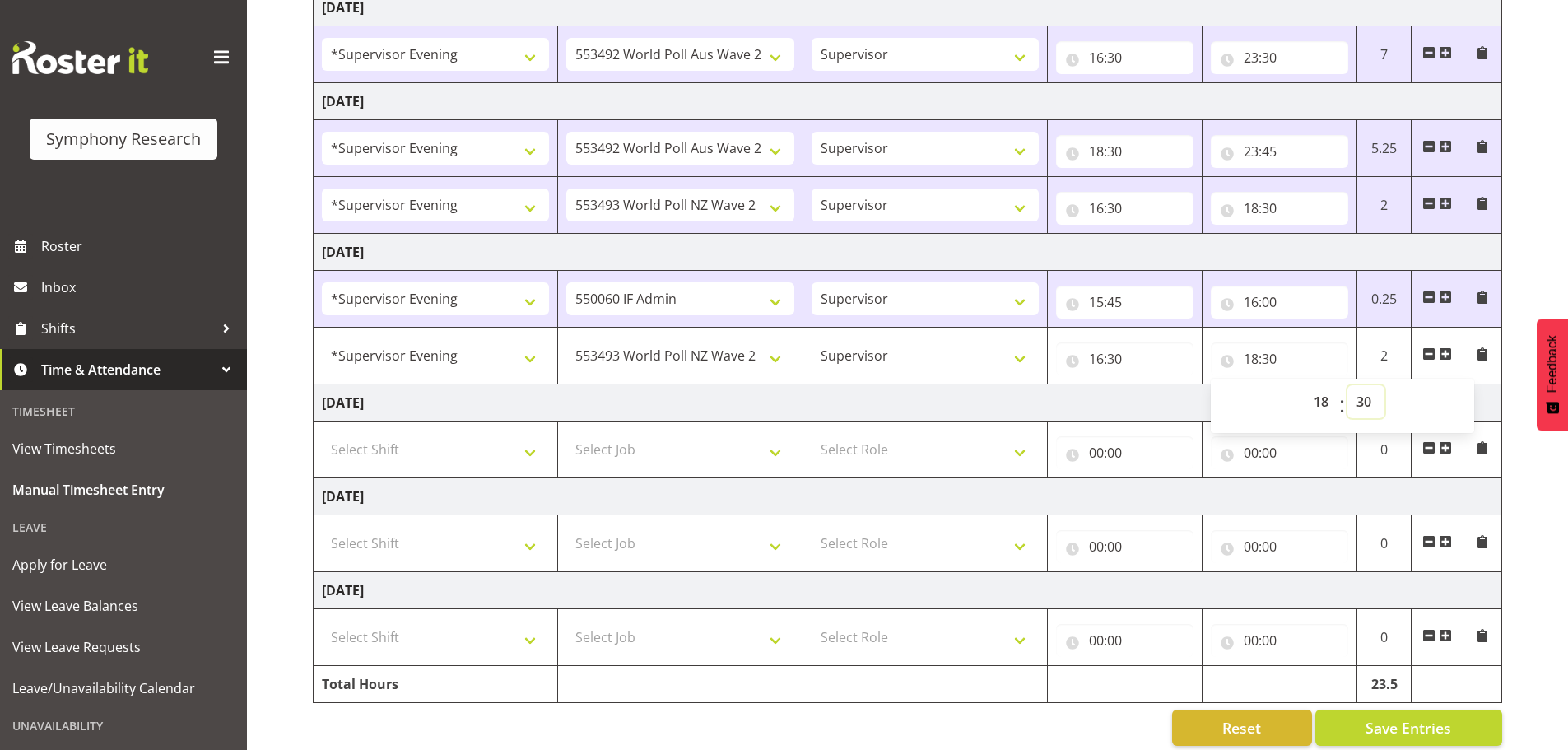
scroll to position [442, 0]
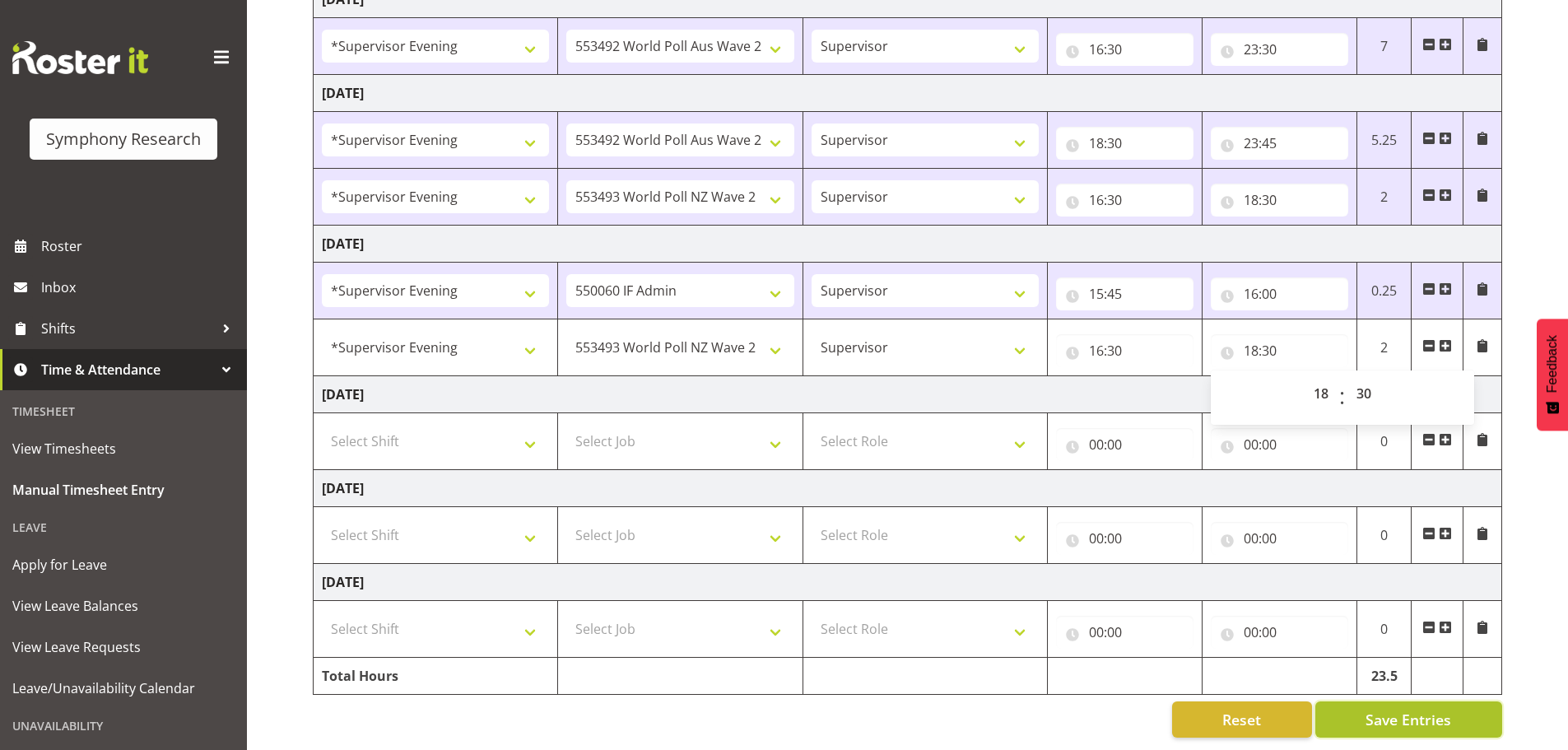
click at [1412, 709] on span "Save Entries" at bounding box center [1409, 719] width 86 height 22
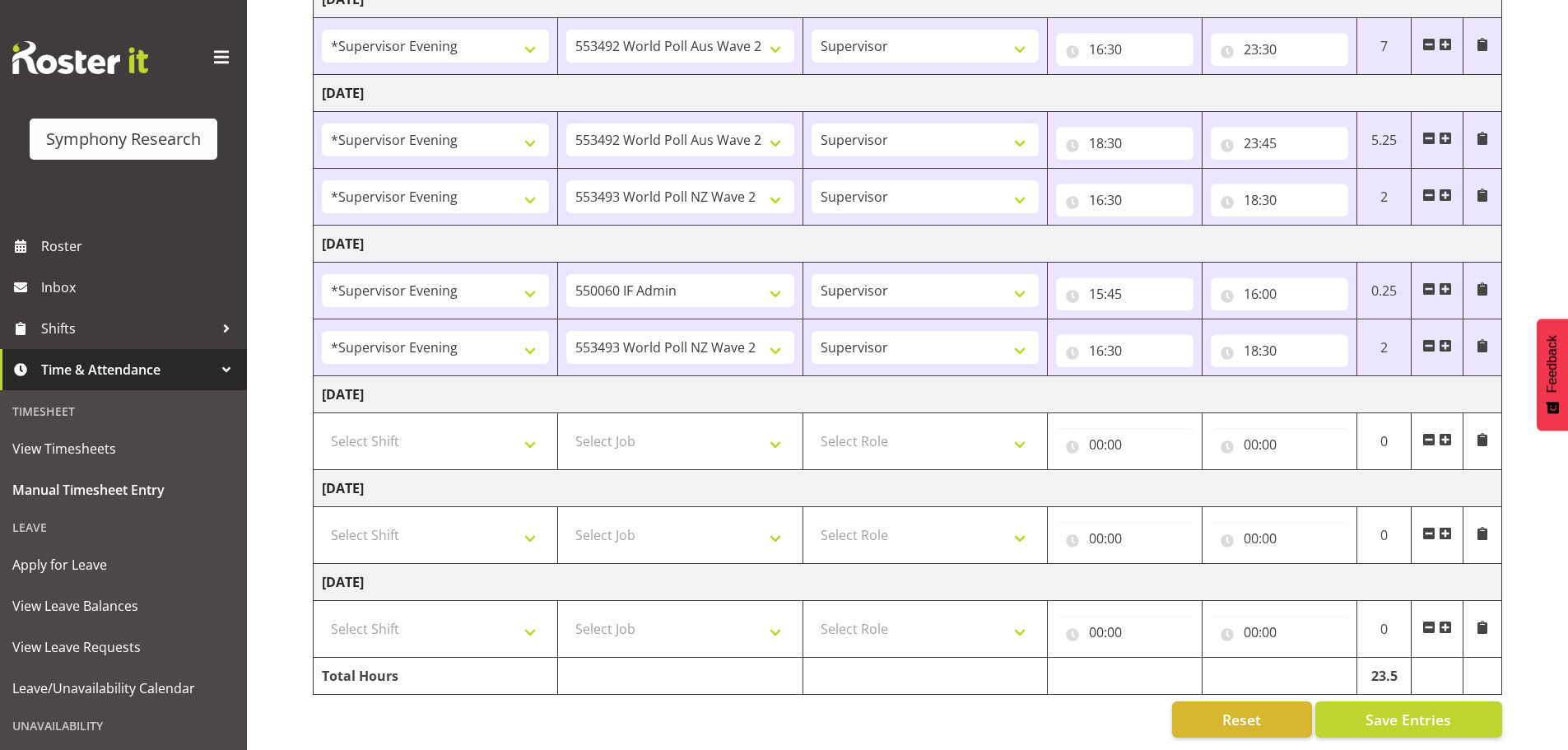
click at [1448, 340] on span at bounding box center [1445, 346] width 13 height 13
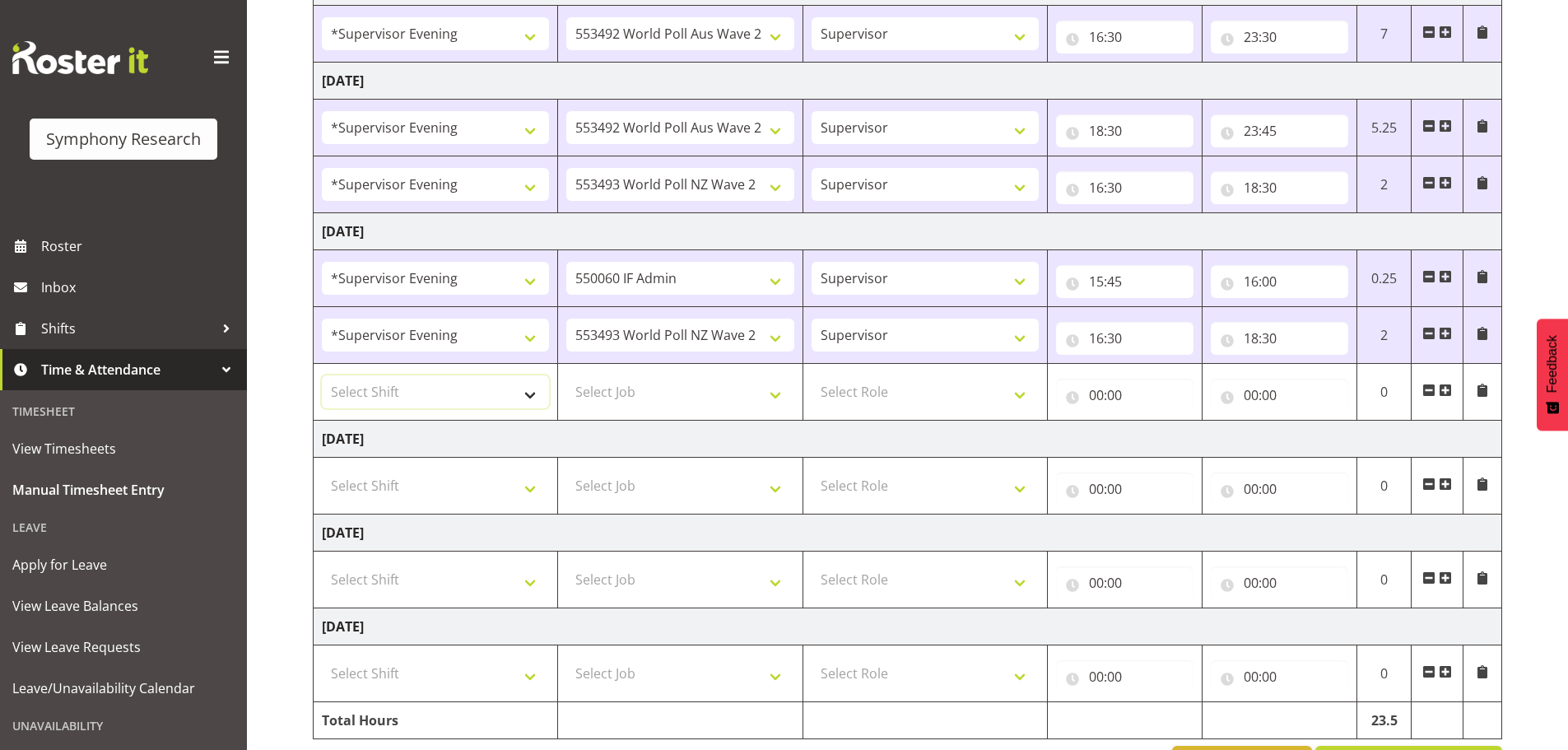
click at [524, 397] on select "Select Shift !!Weekend Residential (Roster IT Shift Label) *Business 9/10am ~ 4…" at bounding box center [435, 392] width 227 height 33
select select "4583"
click at [322, 376] on select "Select Shift !!Weekend Residential (Roster IT Shift Label) *Business 9/10am ~ 4…" at bounding box center [435, 392] width 227 height 33
click at [767, 393] on select "Select Job 550060 IF Admin 553492 World Poll Aus Wave 2 Main 2025 553493 World …" at bounding box center [680, 392] width 227 height 33
select select "10499"
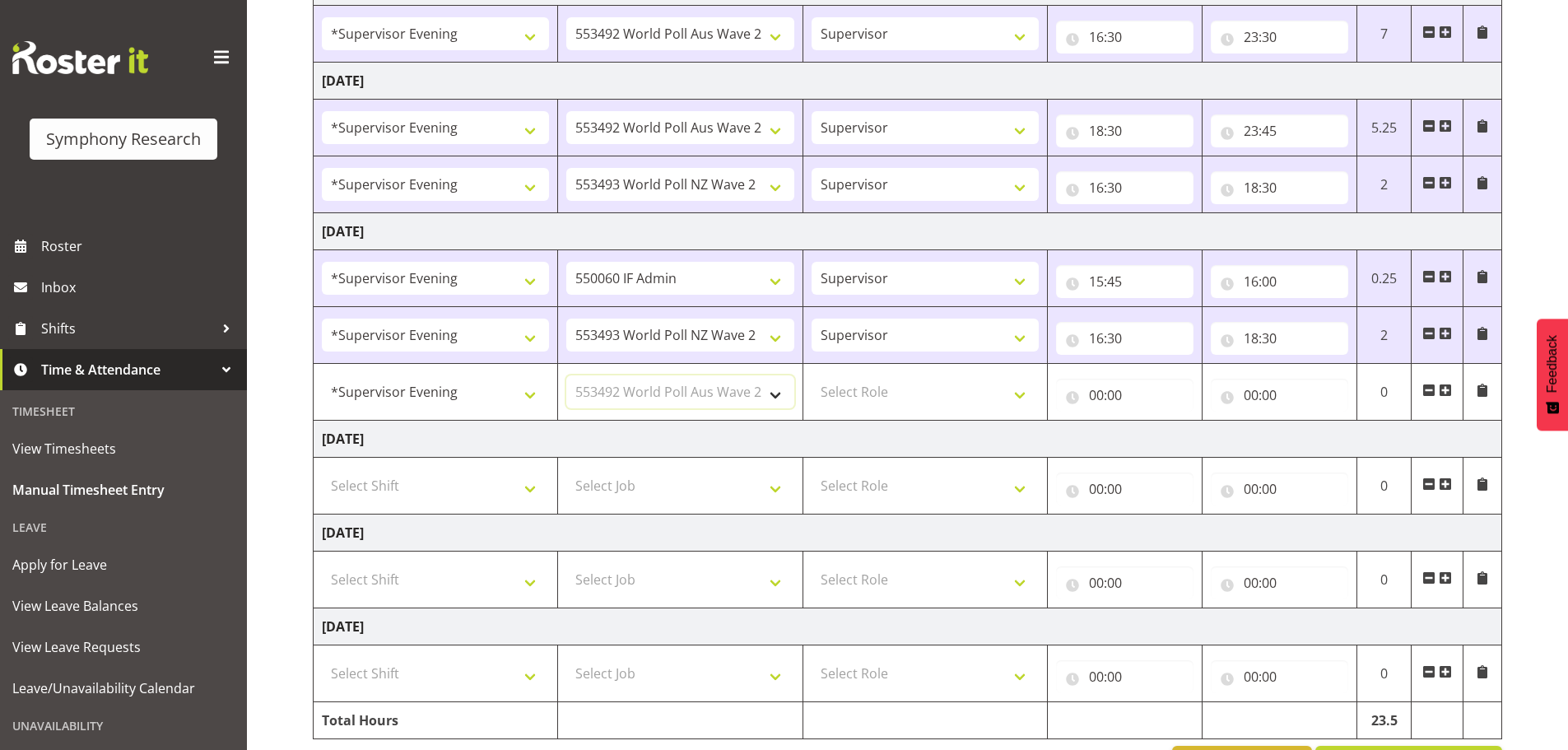
click at [567, 376] on select "Select Job 550060 IF Admin 553492 World Poll Aus Wave 2 Main 2025 553493 World …" at bounding box center [680, 392] width 227 height 33
click at [1018, 390] on select "Select Role Supervisor Briefing Interviewing" at bounding box center [925, 392] width 227 height 33
select select "45"
click at [812, 376] on select "Select Role Supervisor Briefing Interviewing" at bounding box center [925, 392] width 227 height 33
click at [1093, 401] on input "00:00" at bounding box center [1125, 395] width 138 height 33
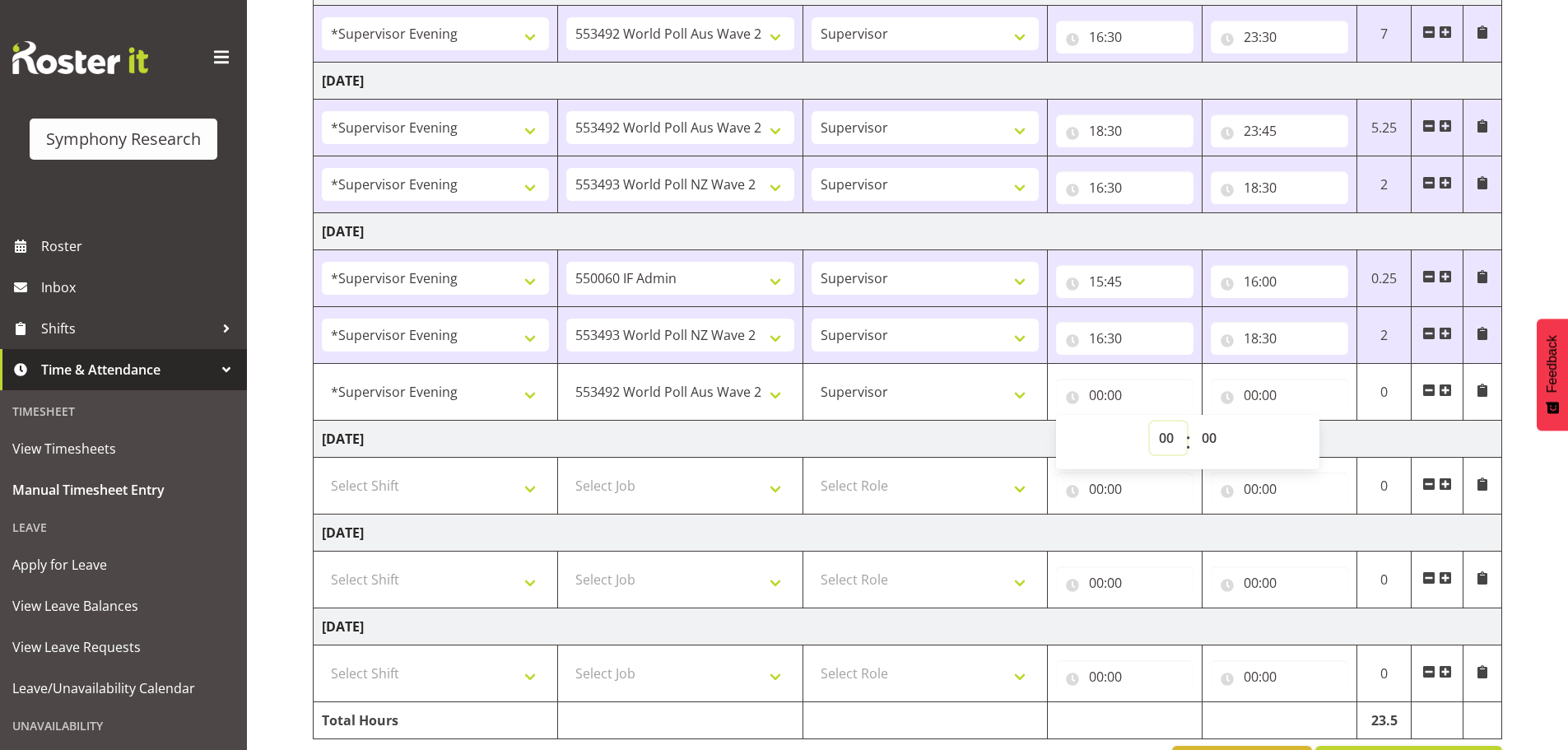
click at [1171, 443] on select "00 01 02 03 04 05 06 07 08 09 10 11 12 13 14 15 16 17 18 19 20 21 22 23" at bounding box center [1168, 438] width 37 height 33
select select "18"
click at [1150, 421] on select "00 01 02 03 04 05 06 07 08 09 10 11 12 13 14 15 16 17 18 19 20 21 22 23" at bounding box center [1168, 438] width 37 height 33
type input "18:00"
click at [1244, 470] on div "00 01 02 03 04 05 06 07 08 09 10 11 12 13 14 15 16 17 18 19 20 21 22 23 : 00 01…" at bounding box center [1188, 442] width 263 height 54
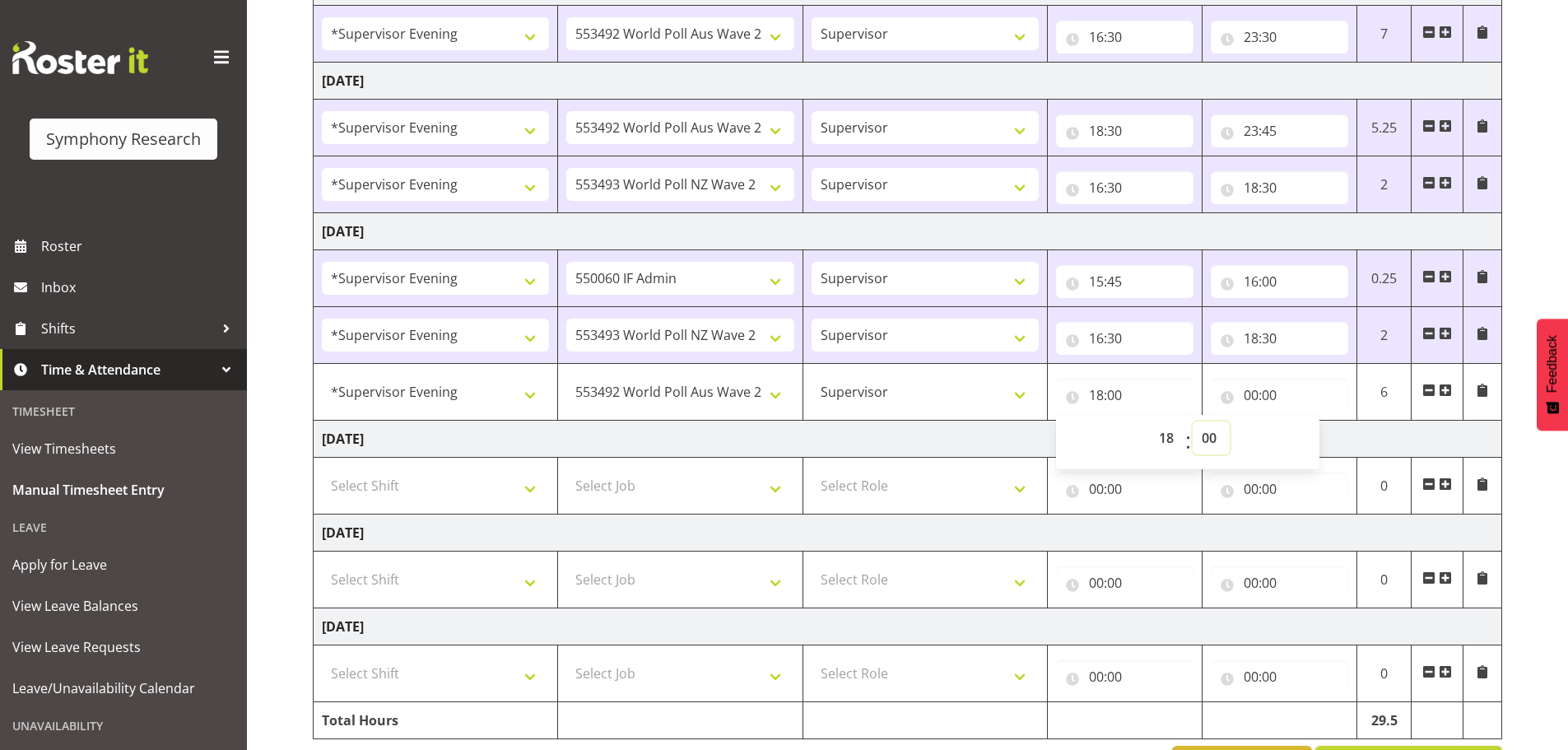
click at [1216, 436] on select "00 01 02 03 04 05 06 07 08 09 10 11 12 13 14 15 16 17 18 19 20 21 22 23 24 25 2…" at bounding box center [1211, 438] width 37 height 33
select select "30"
click at [1193, 421] on select "00 01 02 03 04 05 06 07 08 09 10 11 12 13 14 15 16 17 18 19 20 21 22 23 24 25 2…" at bounding box center [1211, 438] width 37 height 33
type input "18:30"
click at [1248, 395] on input "00:00" at bounding box center [1280, 395] width 138 height 33
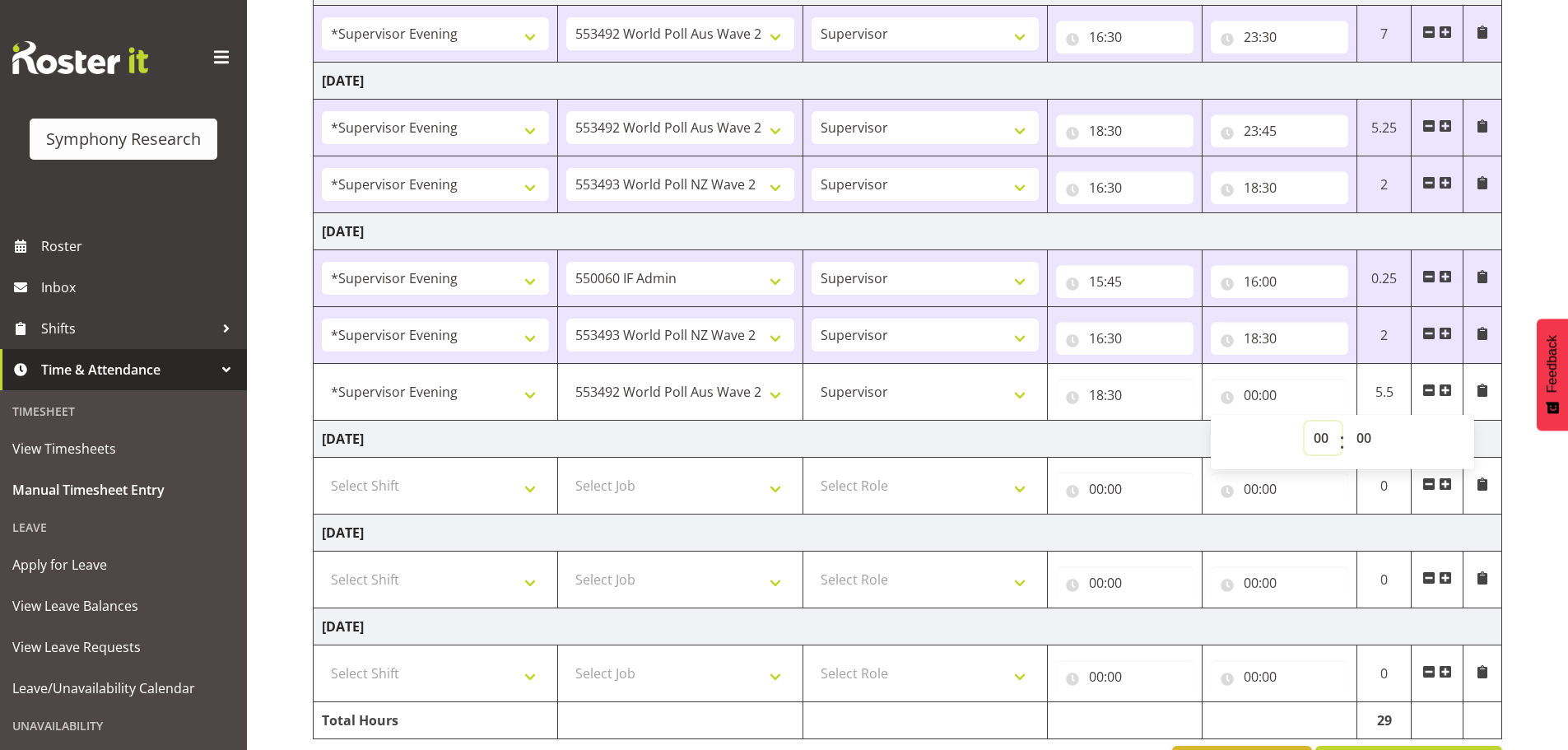
click at [1319, 439] on select "00 01 02 03 04 05 06 07 08 09 10 11 12 13 14 15 16 17 18 19 20 21 22 23" at bounding box center [1323, 438] width 37 height 33
select select "23"
click at [1305, 421] on select "00 01 02 03 04 05 06 07 08 09 10 11 12 13 14 15 16 17 18 19 20 21 22 23" at bounding box center [1323, 438] width 37 height 33
type input "23:00"
click at [1369, 435] on select "00 01 02 03 04 05 06 07 08 09 10 11 12 13 14 15 16 17 18 19 20 21 22 23 24 25 2…" at bounding box center [1366, 438] width 37 height 33
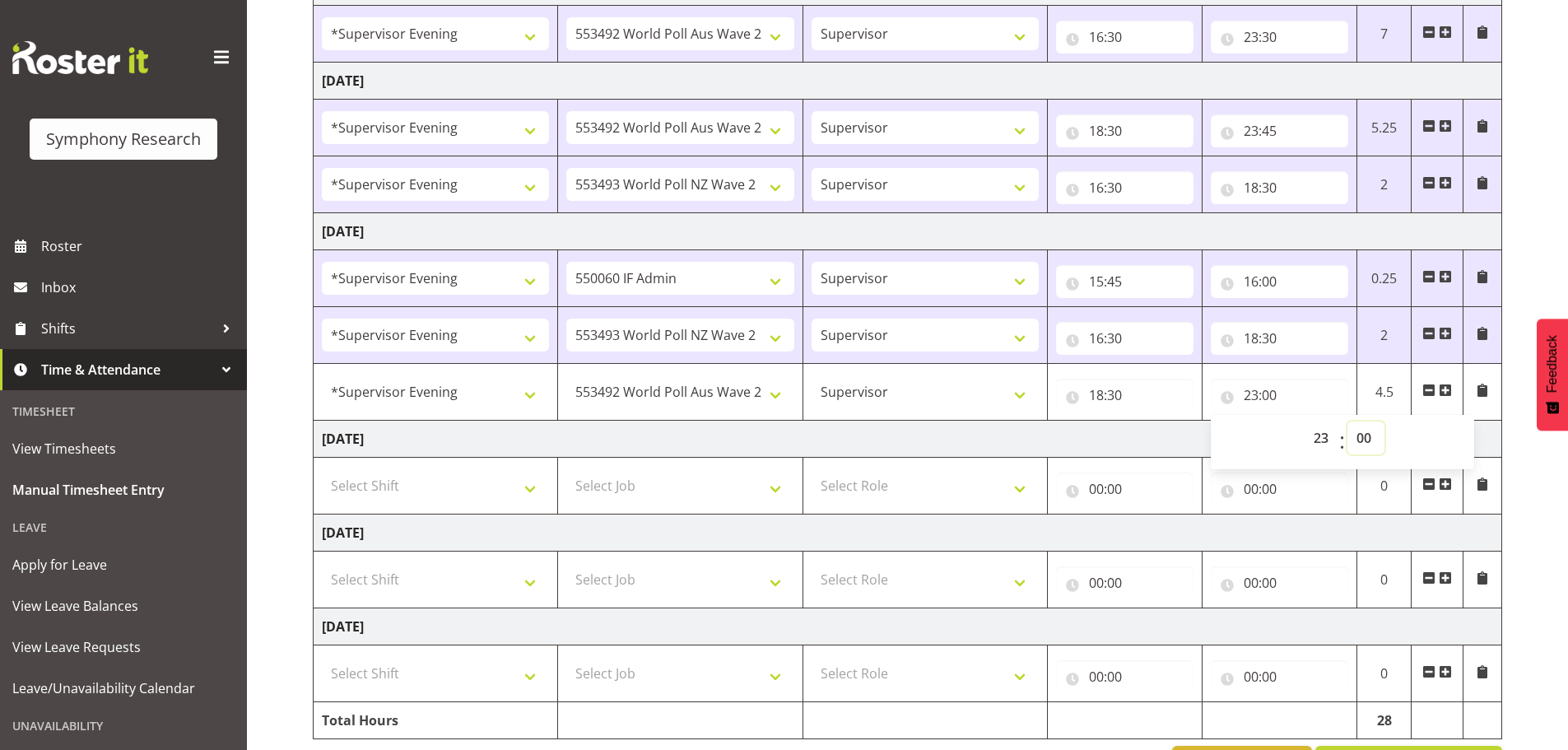
select select "45"
click at [1348, 421] on select "00 01 02 03 04 05 06 07 08 09 10 11 12 13 14 15 16 17 18 19 20 21 22 23 24 25 2…" at bounding box center [1366, 438] width 37 height 33
type input "23:45"
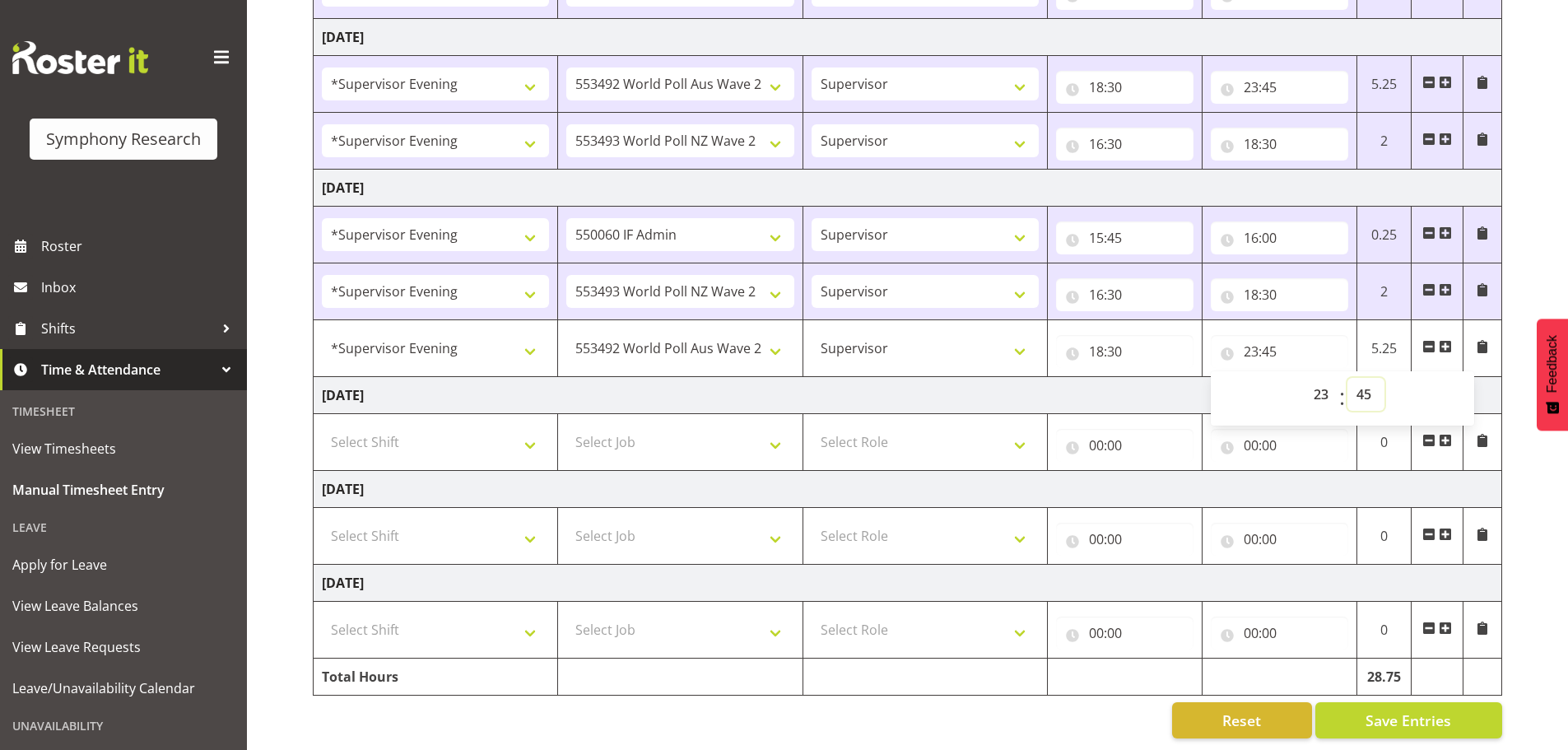
scroll to position [499, 0]
click at [1367, 709] on span "Save Entries" at bounding box center [1409, 719] width 86 height 22
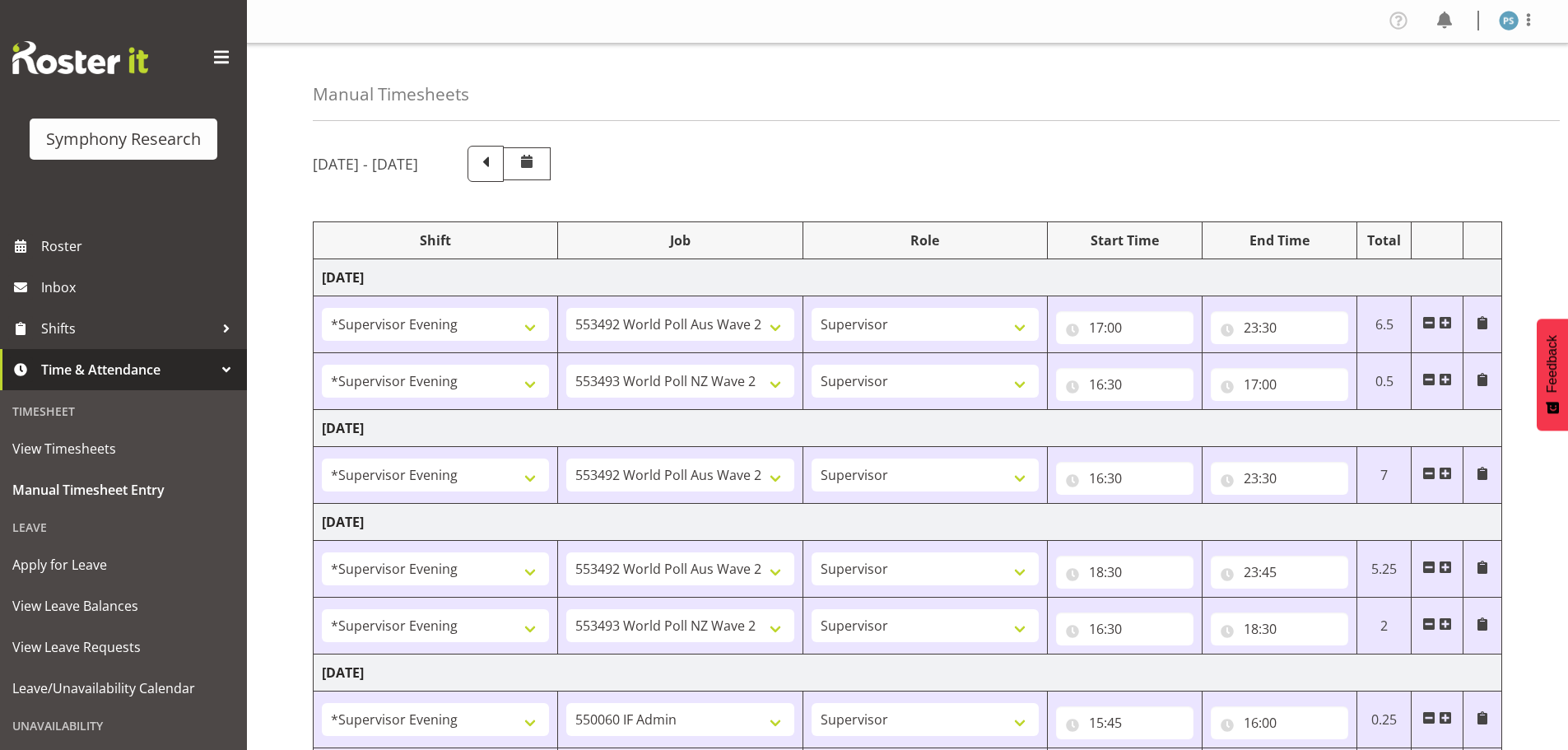
scroll to position [0, 0]
click at [1530, 25] on span at bounding box center [1528, 20] width 20 height 20
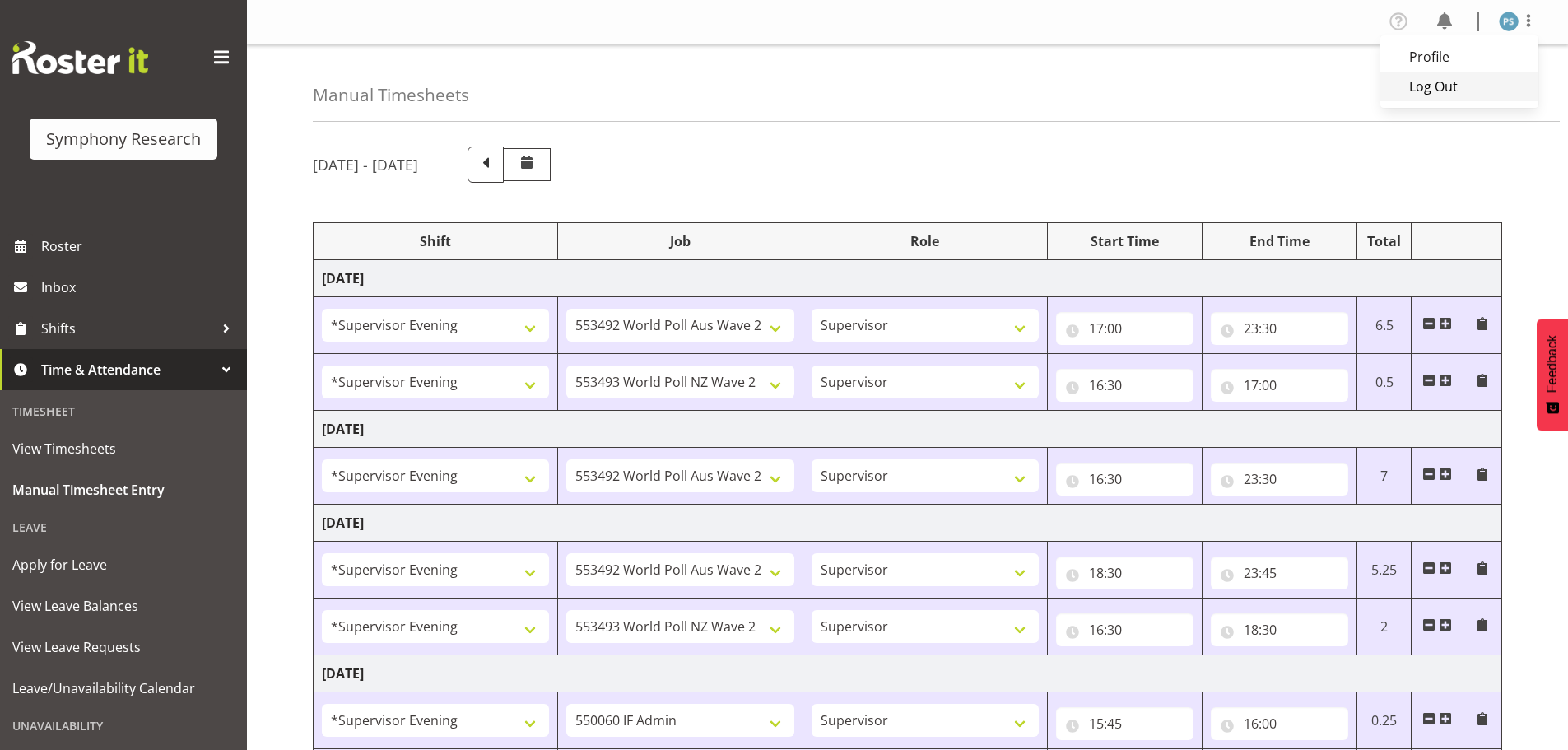
click at [1464, 80] on link "Log Out" at bounding box center [1460, 86] width 158 height 29
